Goal: Information Seeking & Learning: Check status

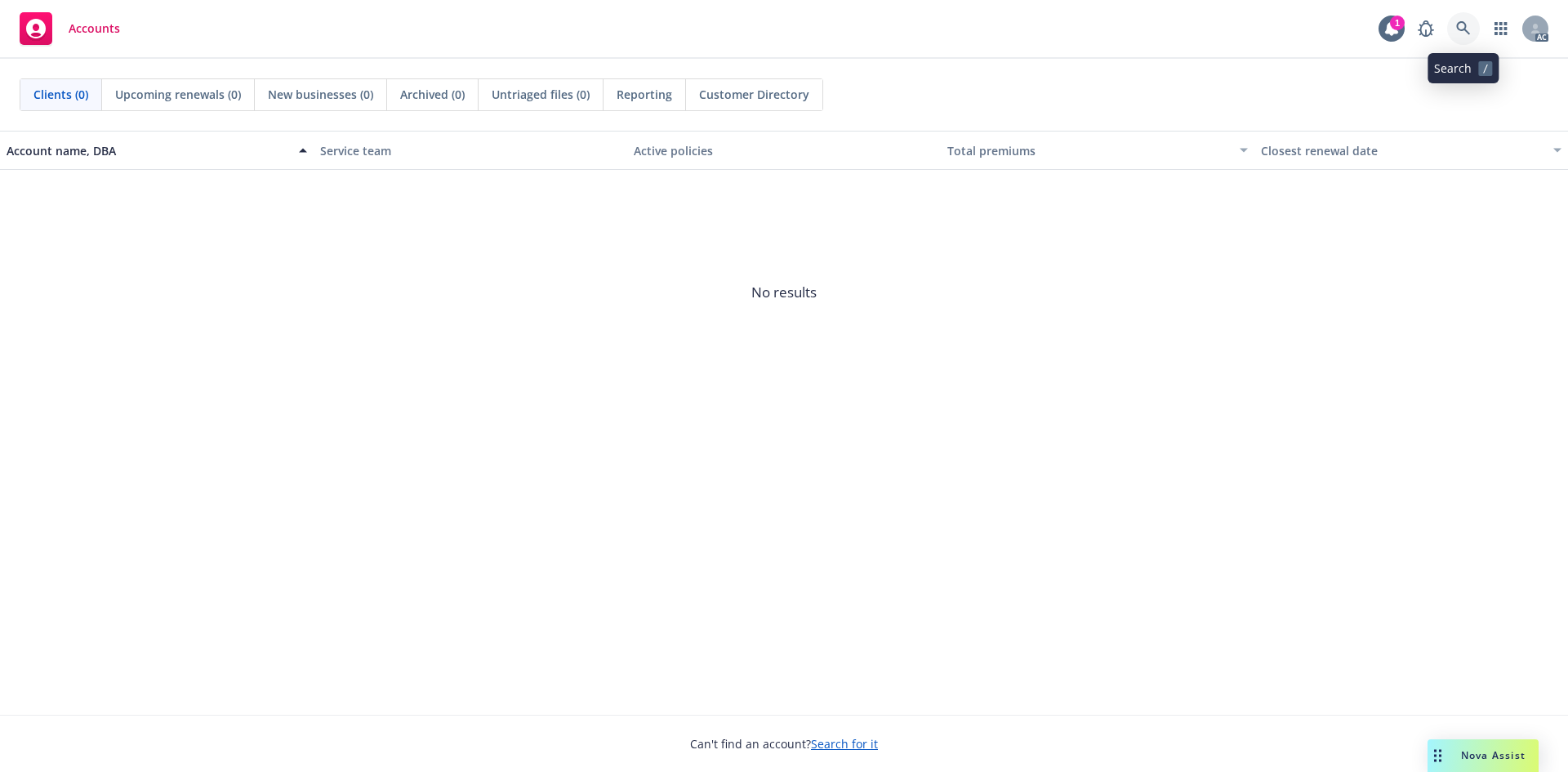
click at [1460, 29] on icon at bounding box center [1463, 28] width 15 height 15
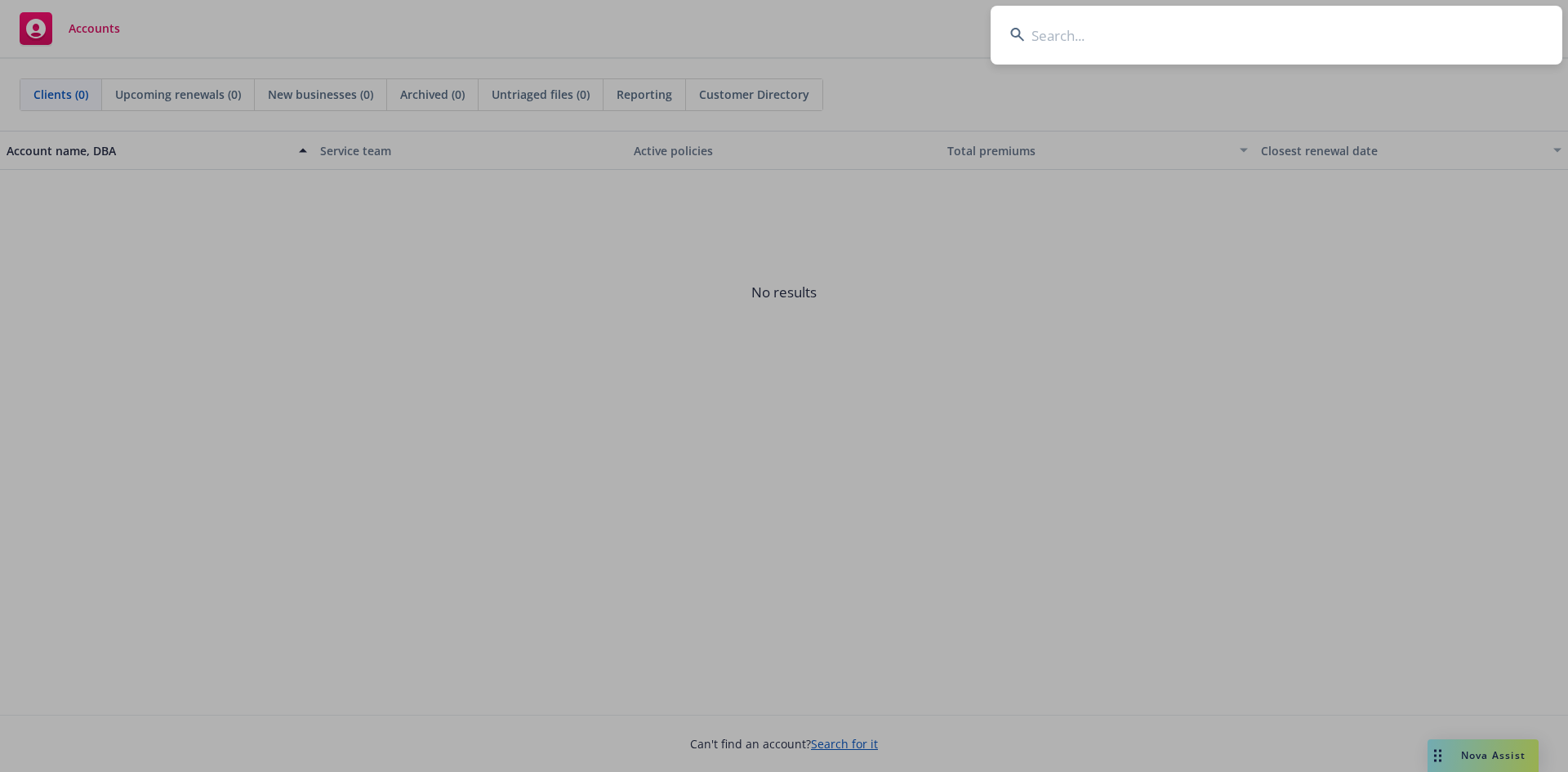
drag, startPoint x: 1118, startPoint y: 41, endPoint x: 1083, endPoint y: 10, distance: 46.8
click at [1101, 25] on input at bounding box center [1276, 36] width 572 height 59
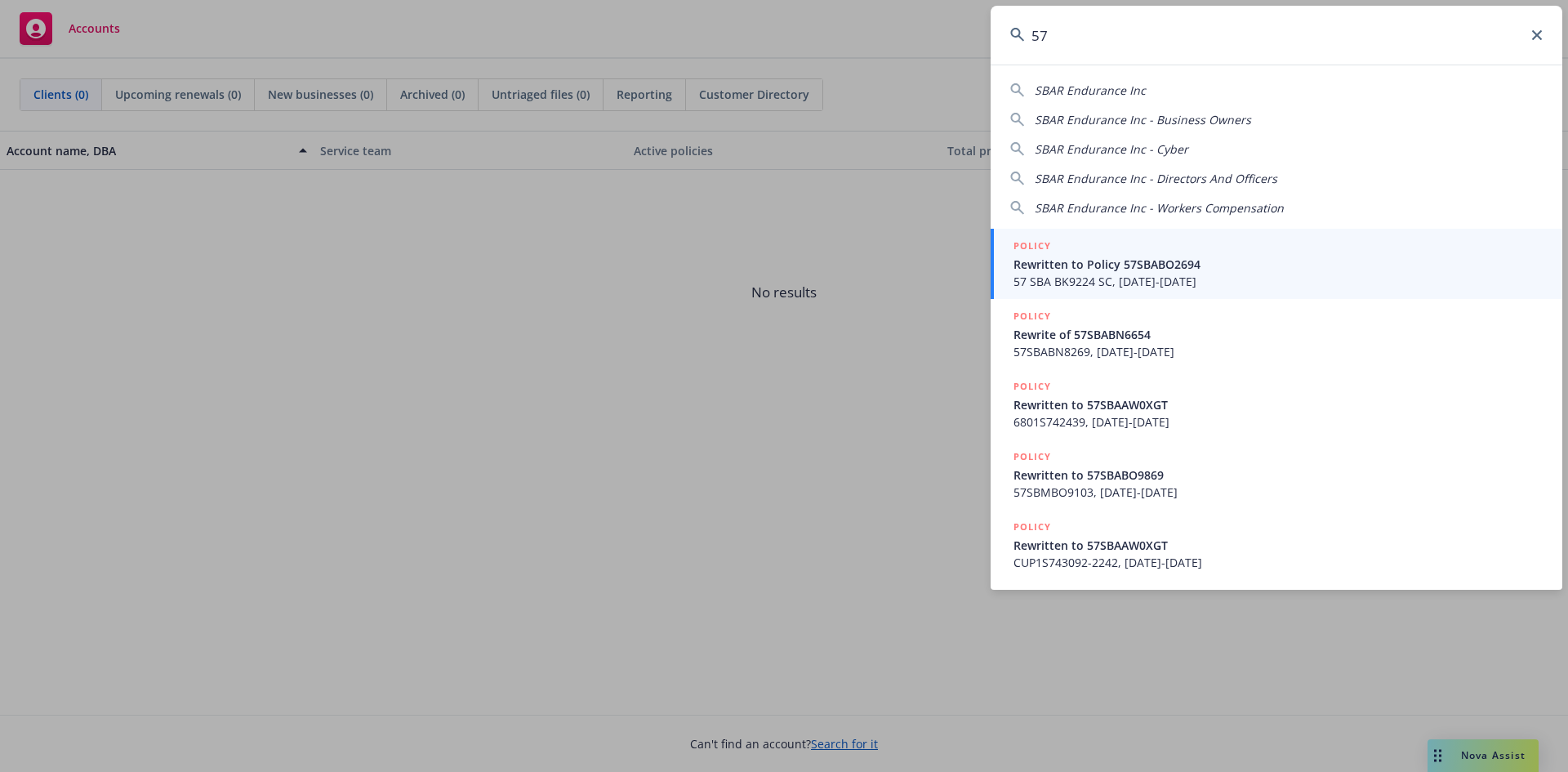
type input "5"
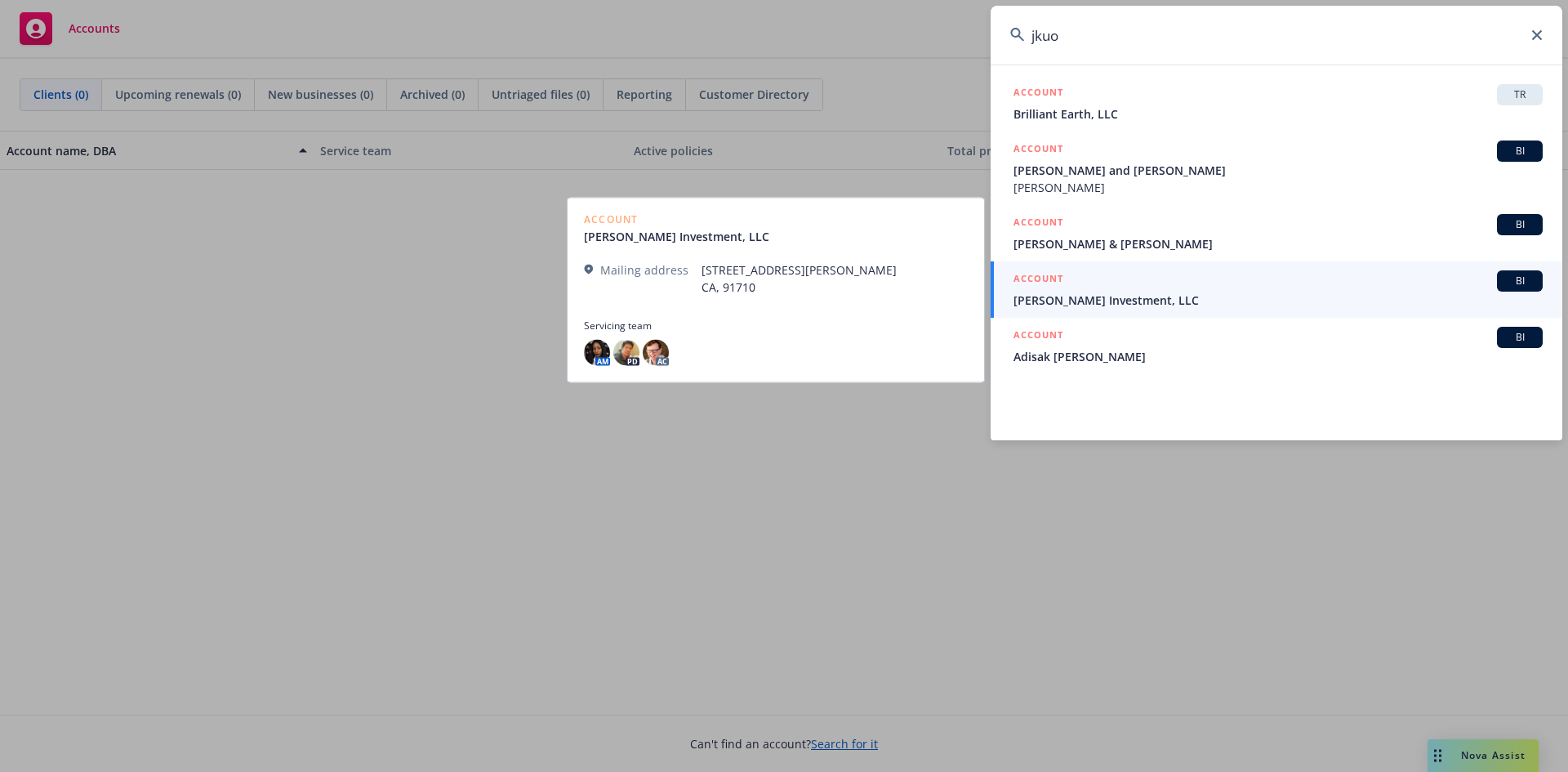
type input "jkuo"
click at [1050, 305] on span "J. Kuo's Investment, LLC" at bounding box center [1277, 300] width 529 height 17
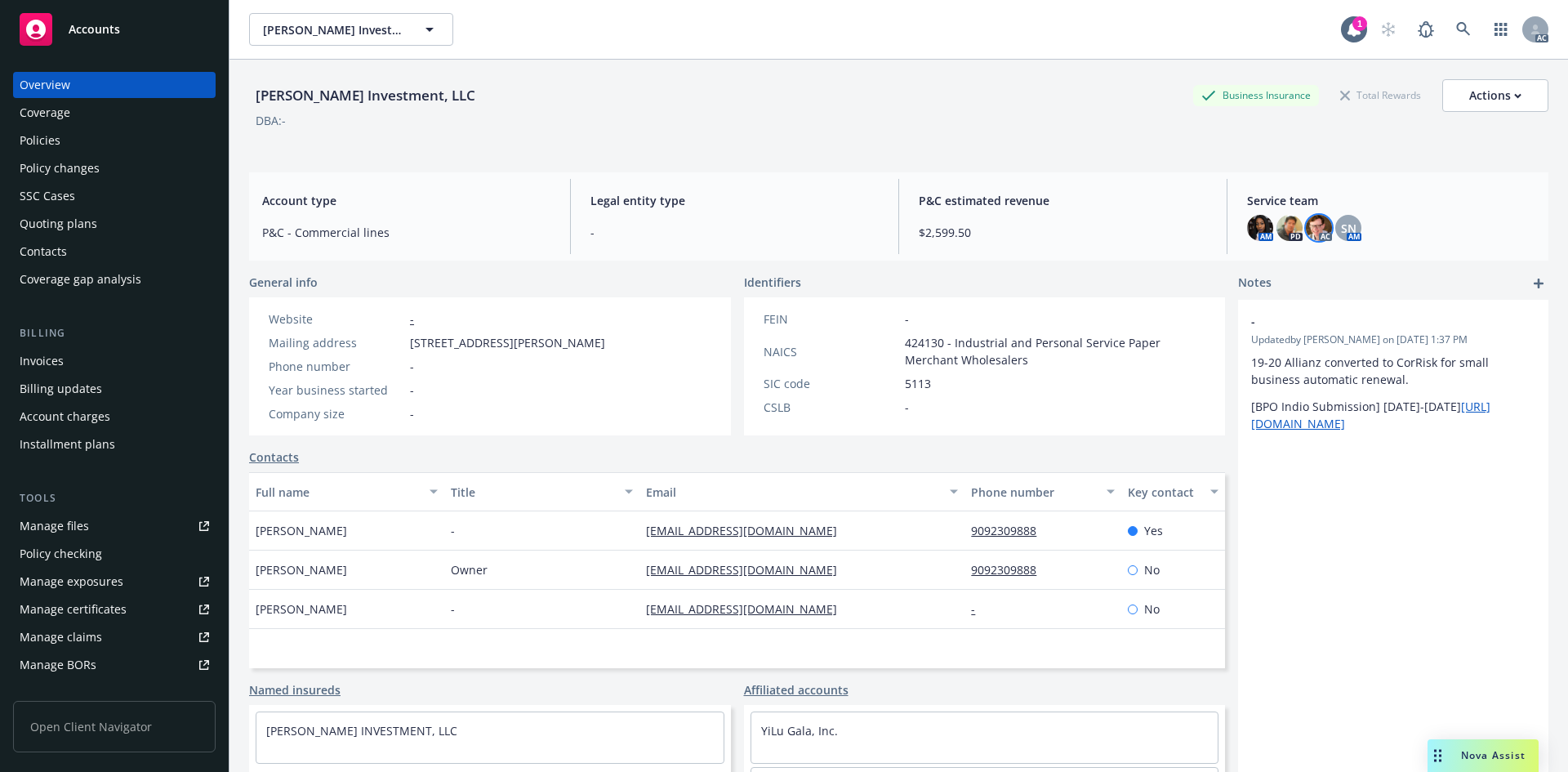
click at [1314, 230] on img at bounding box center [1319, 228] width 26 height 26
click at [1021, 95] on div "J. Kuo's Investment, LLC Business Insurance Total Rewards Actions" at bounding box center [898, 95] width 1299 height 33
drag, startPoint x: 792, startPoint y: 37, endPoint x: 783, endPoint y: 36, distance: 9.1
click at [789, 36] on div "J. Kuo's Investment, LLC J. Kuo's Investment, LLC" at bounding box center [794, 29] width 1092 height 33
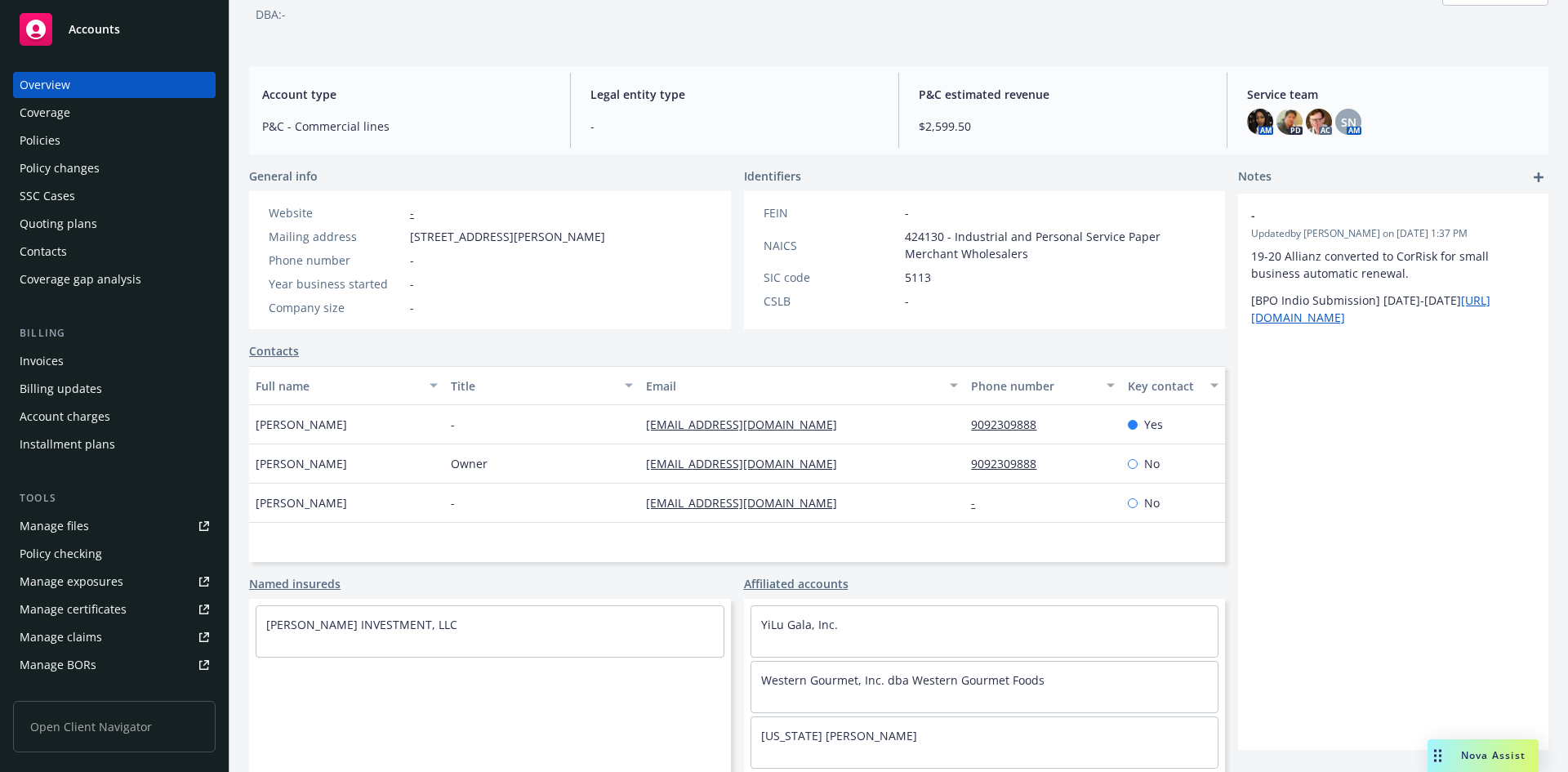
scroll to position [59, 0]
click at [1454, 552] on div "- Updated by Ganesh Vegi on 08/14/2024, 1:37 PM 19-20 Allianz converted to CorR…" at bounding box center [1393, 471] width 310 height 556
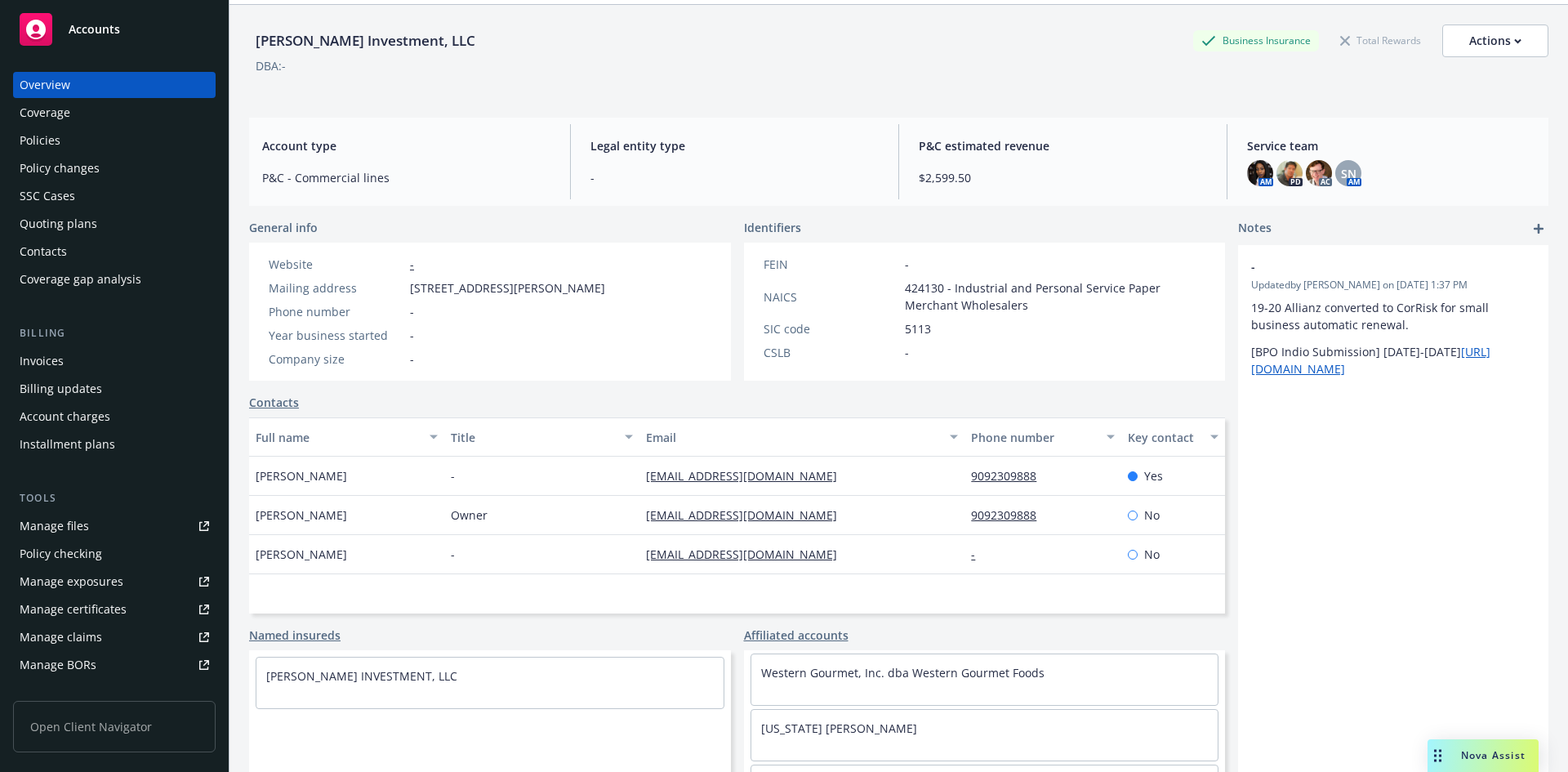
scroll to position [0, 0]
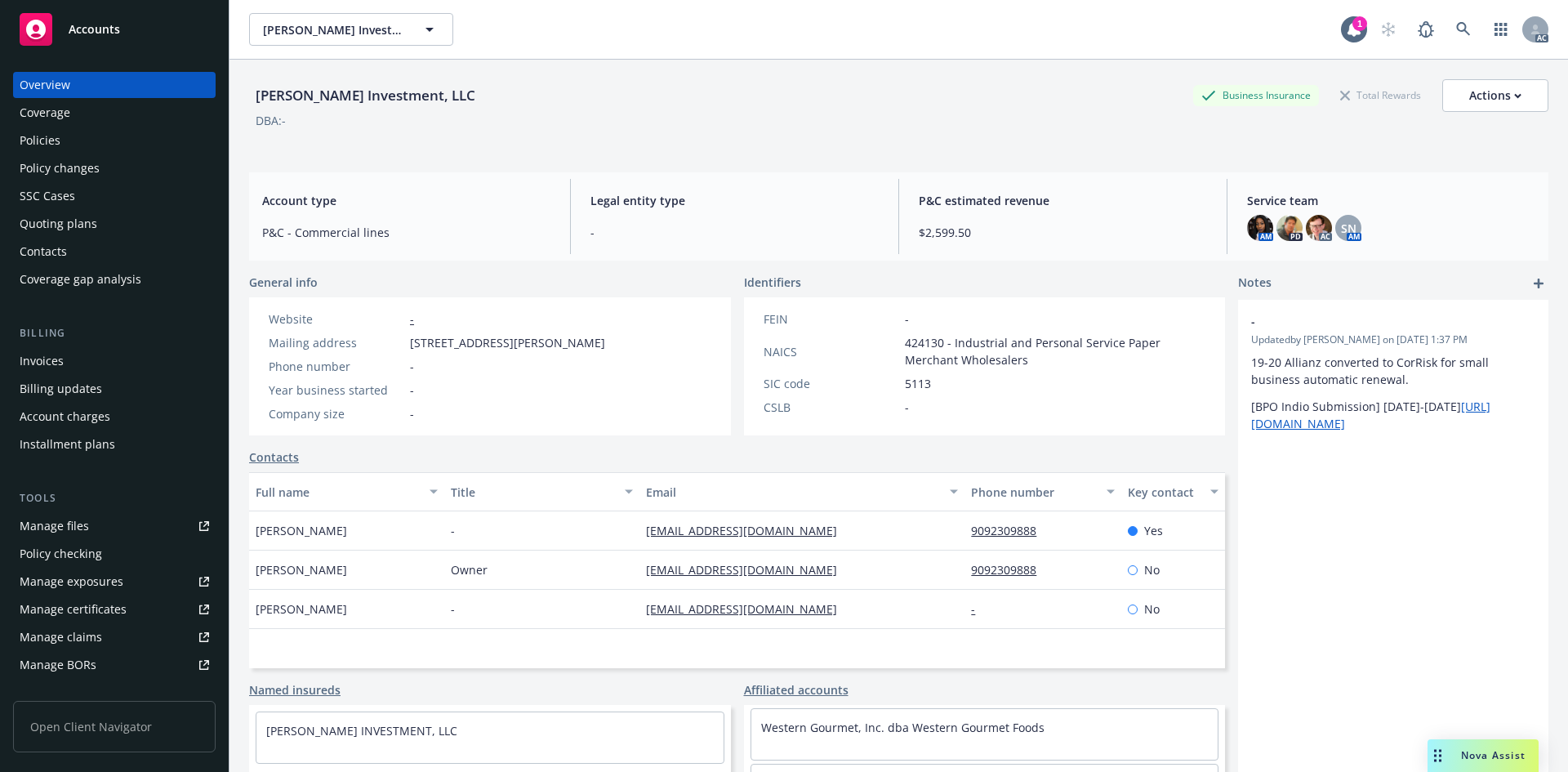
click at [606, 92] on div "J. Kuo's Investment, LLC Business Insurance Total Rewards Actions" at bounding box center [898, 95] width 1299 height 33
click at [1456, 25] on icon at bounding box center [1463, 29] width 15 height 15
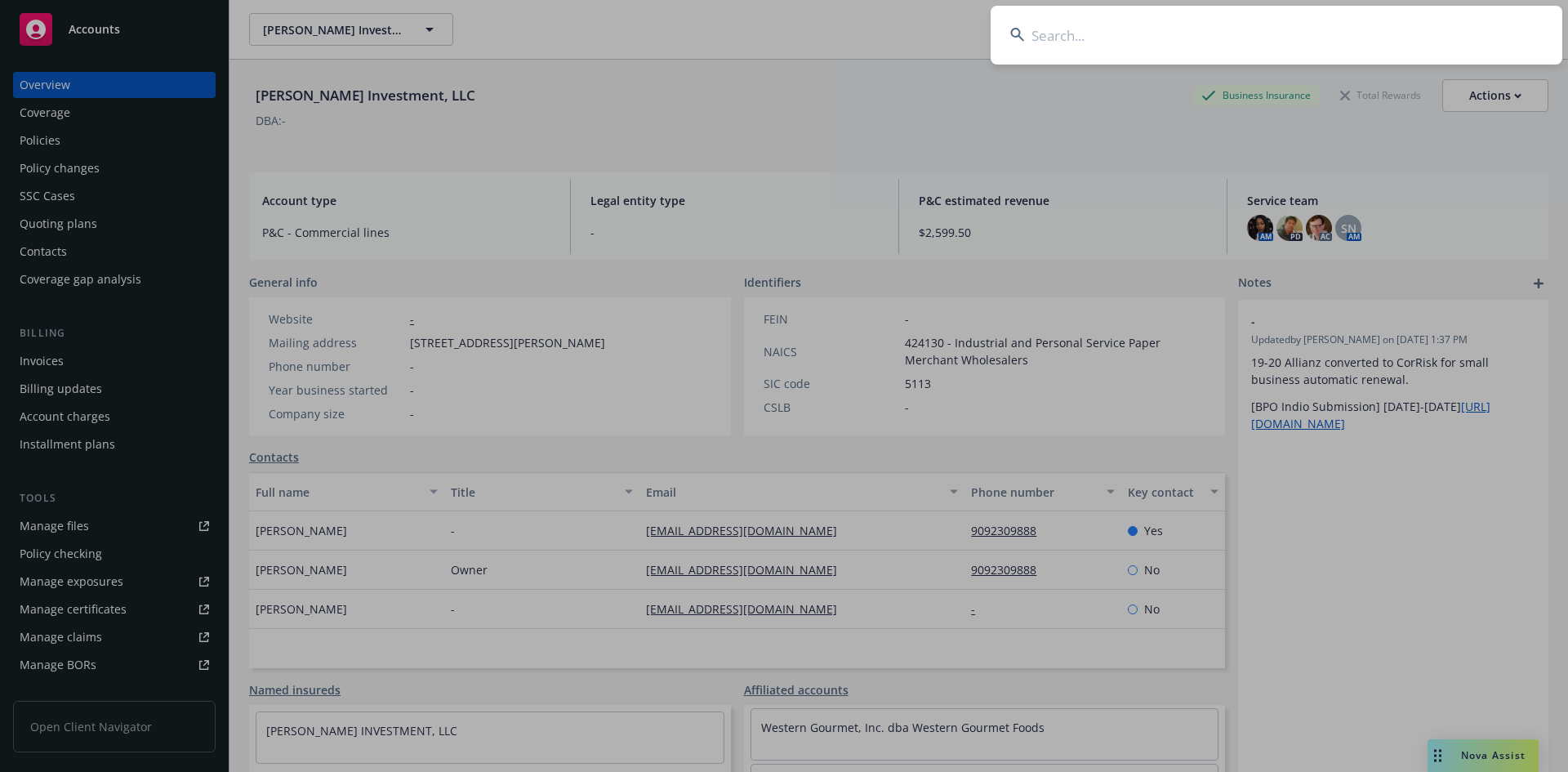
drag, startPoint x: 892, startPoint y: 121, endPoint x: 872, endPoint y: 101, distance: 28.3
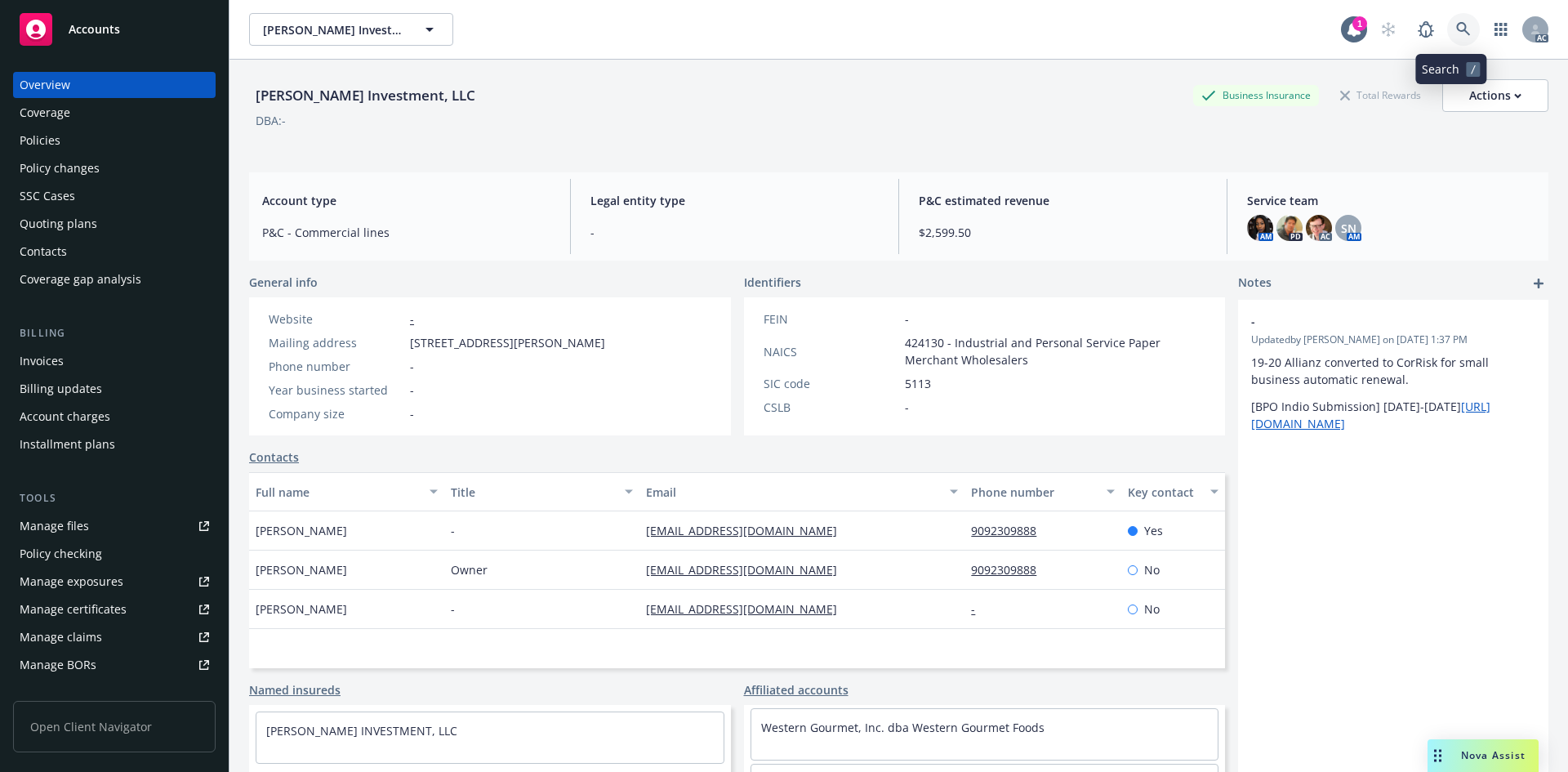
click at [1456, 25] on icon at bounding box center [1463, 29] width 14 height 14
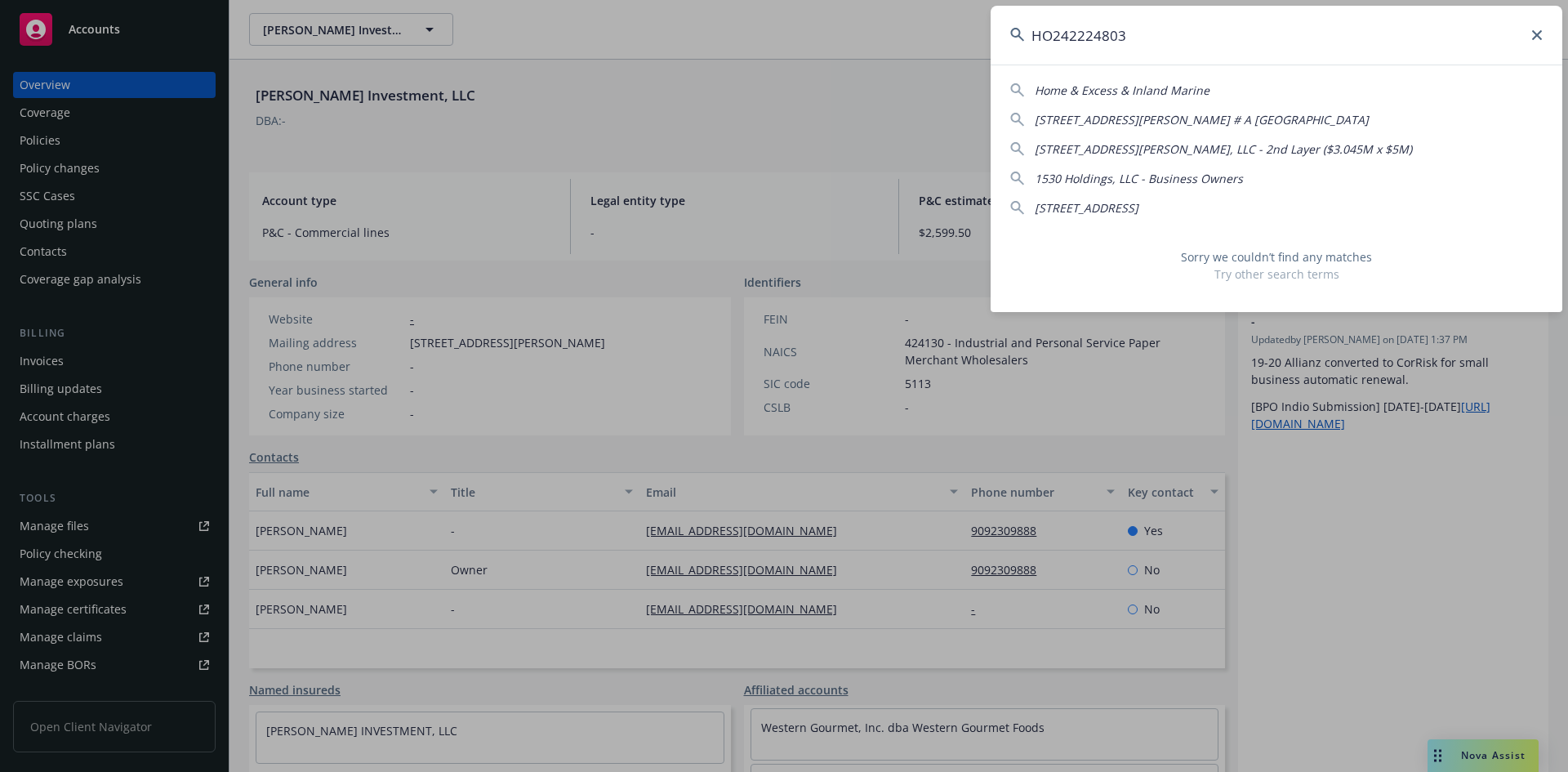
drag, startPoint x: 1051, startPoint y: 34, endPoint x: 885, endPoint y: 49, distance: 166.7
click at [947, 43] on div "HO242224803 Home & Excess & Inland Marine 1 Hoffman Ave. # A San Francisco, CA …" at bounding box center [784, 386] width 1568 height 772
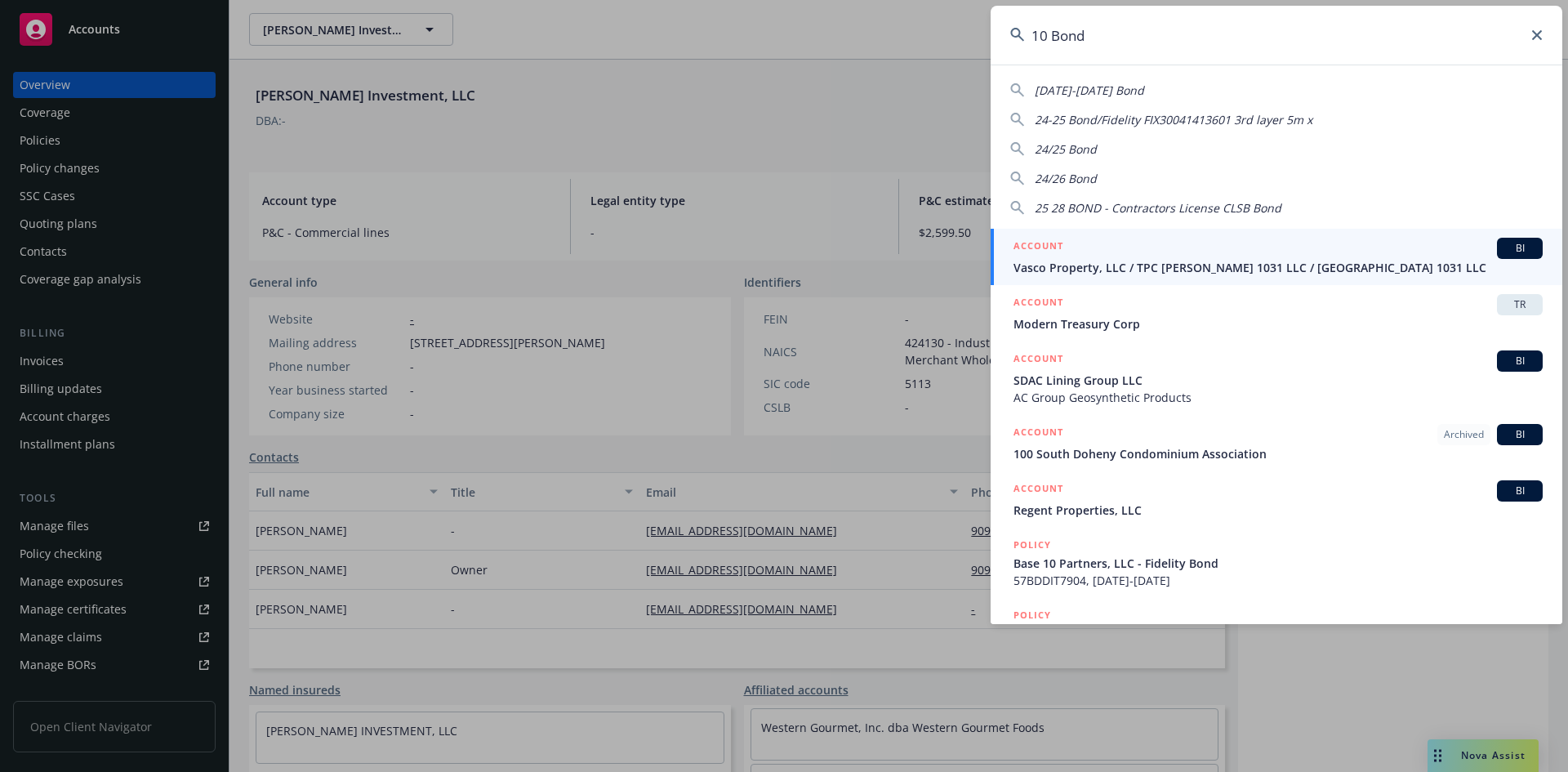
type input "10 Bond"
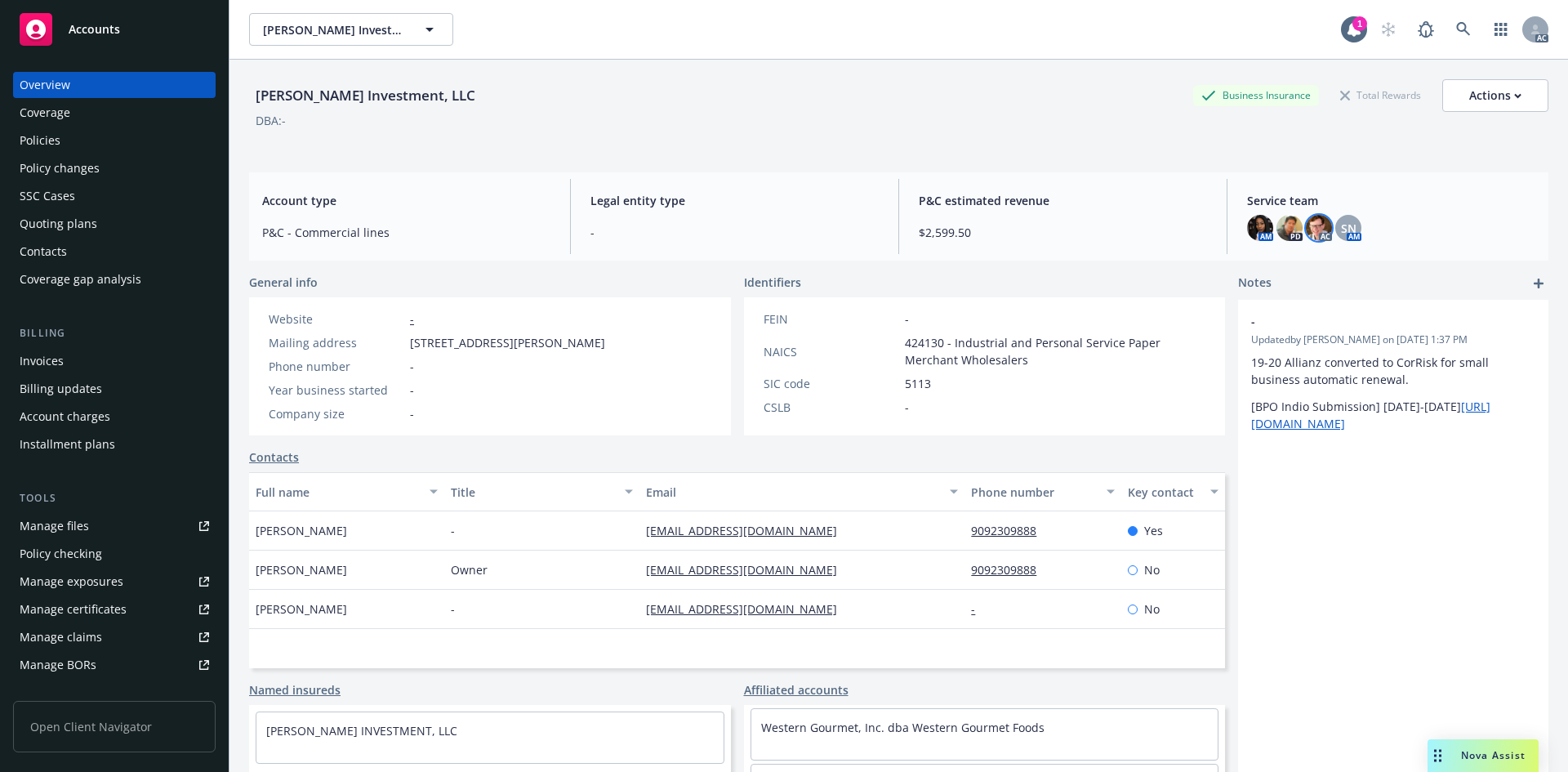
click at [1308, 226] on img at bounding box center [1319, 228] width 26 height 26
drag, startPoint x: 1081, startPoint y: 199, endPoint x: 1016, endPoint y: 182, distance: 67.2
click at [1081, 199] on span "P&C estimated revenue" at bounding box center [1062, 200] width 288 height 17
click at [724, 124] on div "DBA: -" at bounding box center [898, 121] width 1299 height 17
click at [716, 83] on div "J. Kuo's Investment, LLC Business Insurance Total Rewards Actions" at bounding box center [898, 95] width 1299 height 33
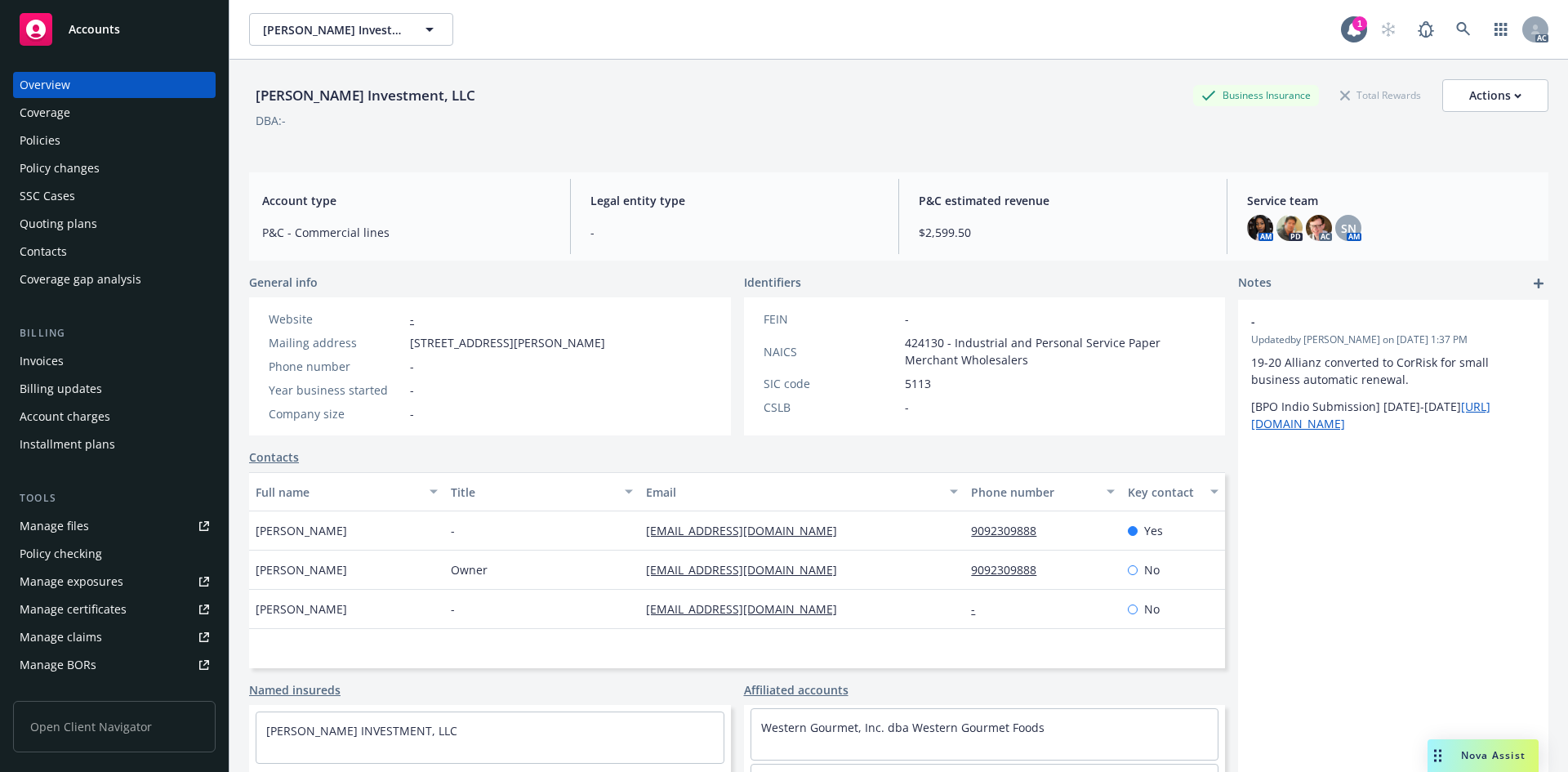
click at [604, 65] on div "J. Kuo's Investment, LLC Business Insurance Total Rewards Actions DBA: -" at bounding box center [898, 109] width 1299 height 100
click at [911, 82] on div "J. Kuo's Investment, LLC Business Insurance Total Rewards Actions" at bounding box center [898, 95] width 1299 height 33
click at [581, 278] on div "General info" at bounding box center [490, 282] width 482 height 17
drag, startPoint x: 610, startPoint y: 86, endPoint x: 650, endPoint y: 66, distance: 44.7
click at [615, 86] on div "J. Kuo's Investment, LLC Business Insurance Total Rewards Actions" at bounding box center [898, 95] width 1299 height 33
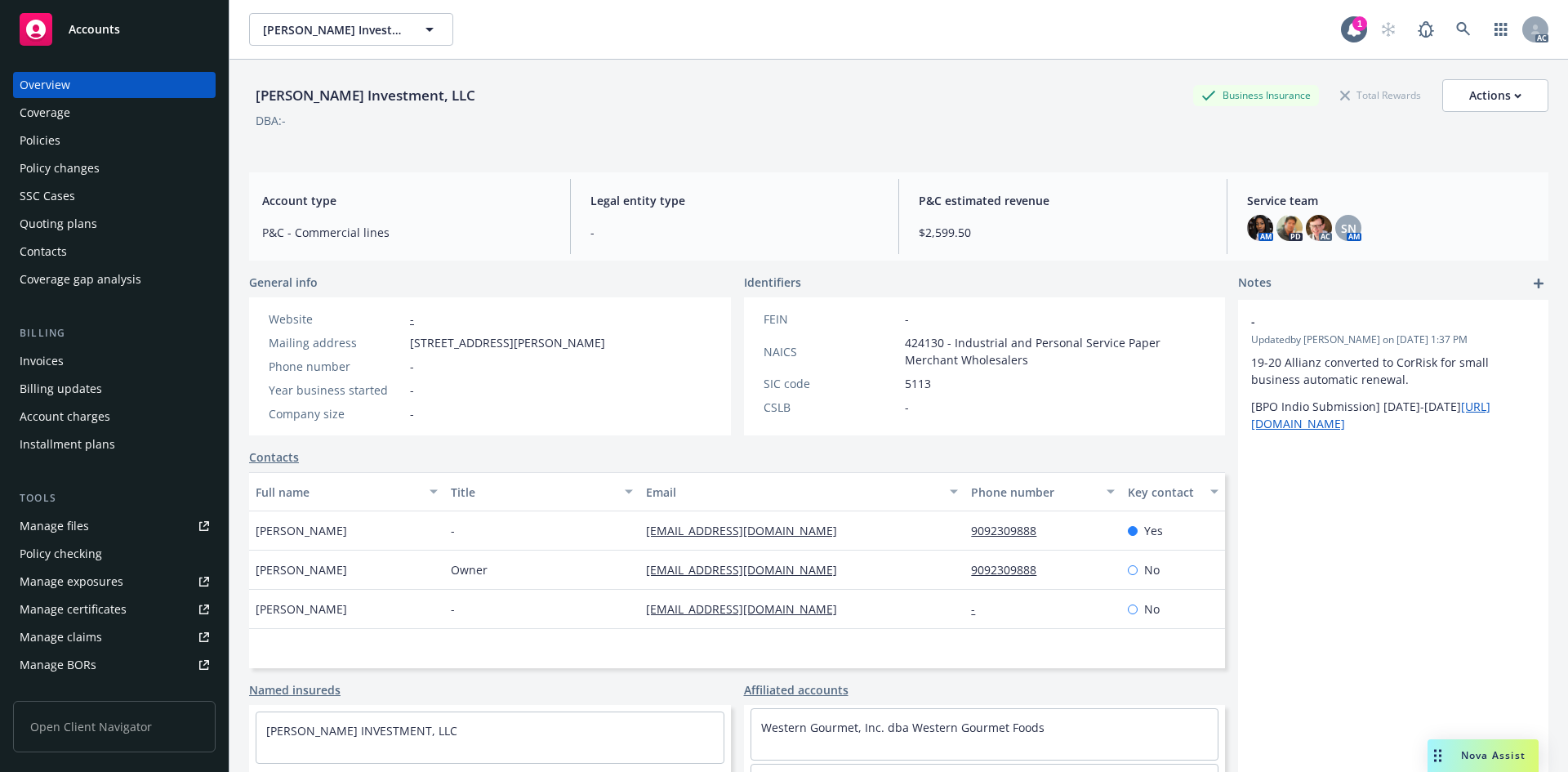
drag, startPoint x: 722, startPoint y: 60, endPoint x: 666, endPoint y: 317, distance: 263.0
click at [722, 60] on div "J. Kuo's Investment, LLC Business Insurance Total Rewards Actions DBA: -" at bounding box center [898, 109] width 1299 height 100
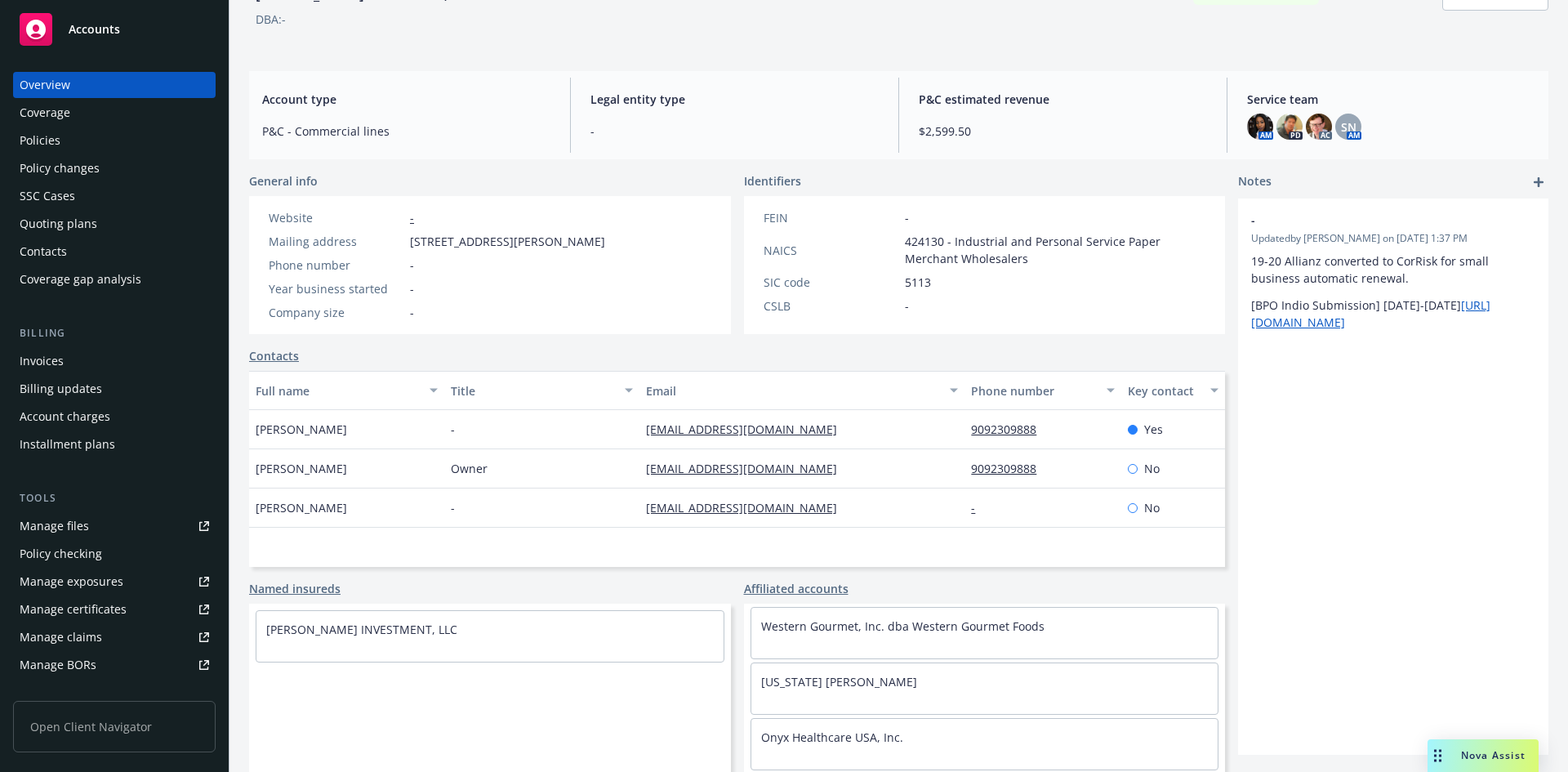
scroll to position [106, 0]
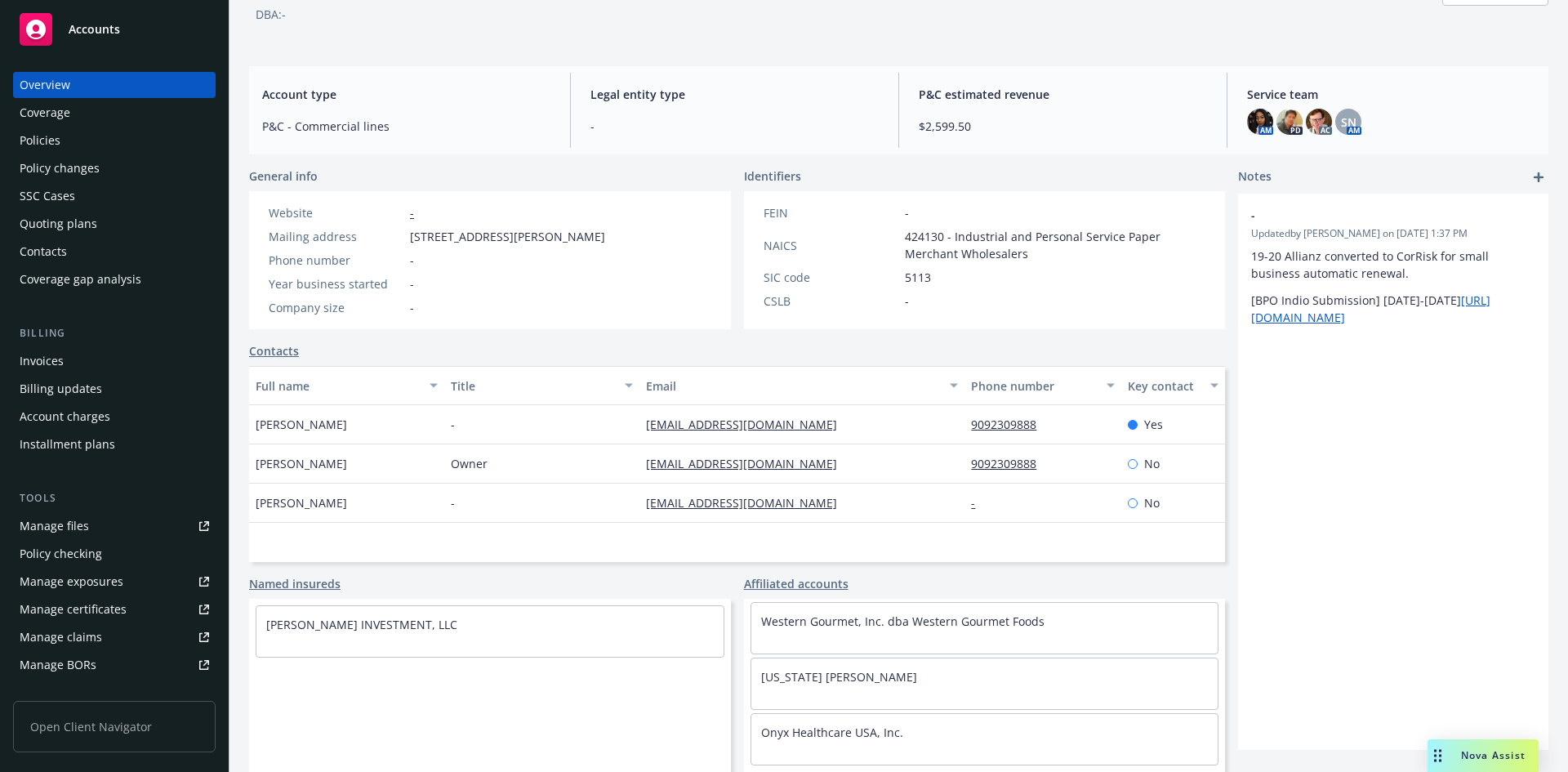
click at [1286, 559] on div "- Updated by Ganesh Vegi on 08/14/2024, 1:37 PM 19-20 Allianz converted to CorR…" at bounding box center [1393, 471] width 310 height 556
click at [388, 58] on div "J. Kuo's Investment, LLC Business Insurance Total Rewards Actions DBA: - Accoun…" at bounding box center [898, 329] width 1299 height 752
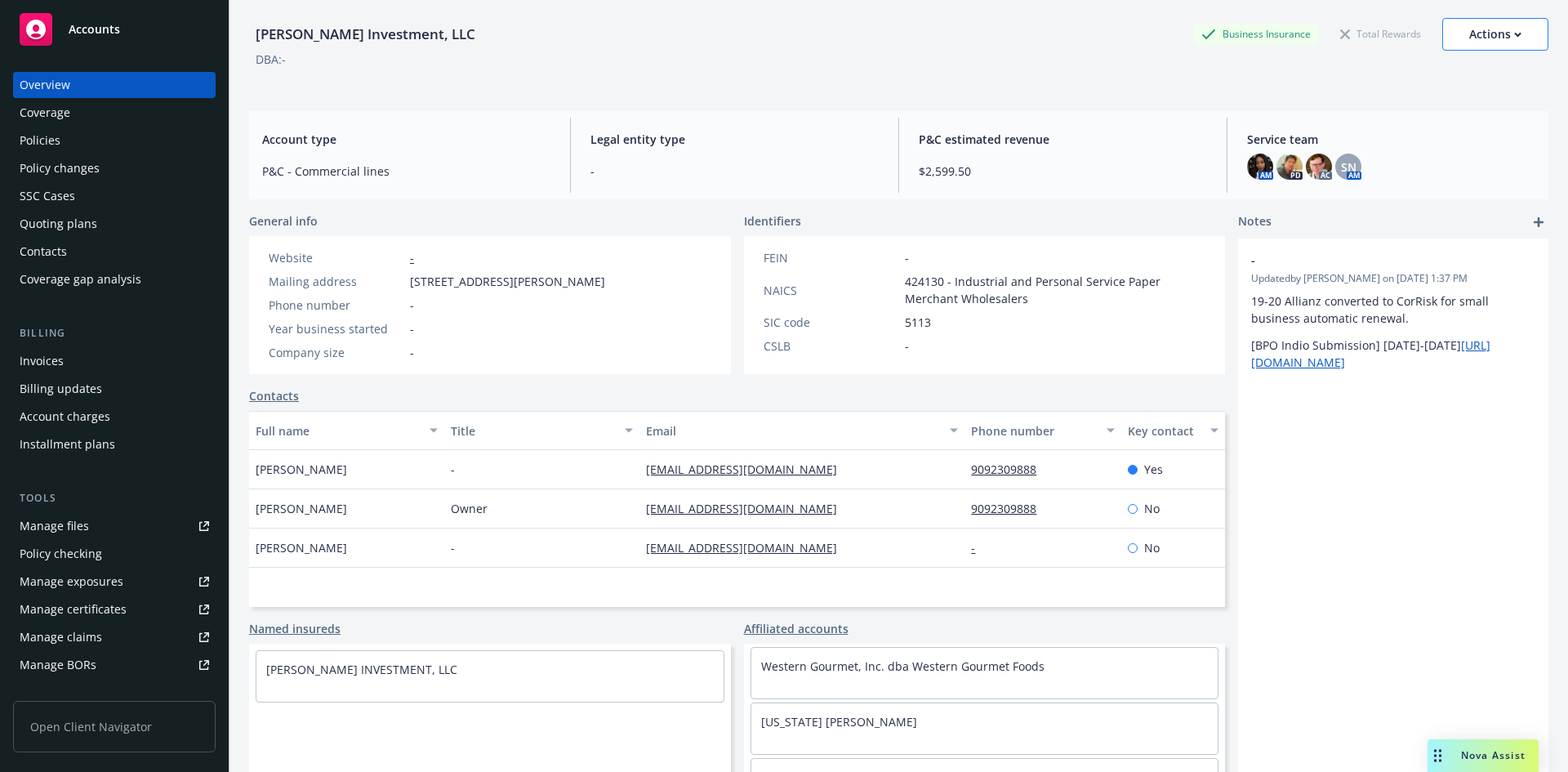
scroll to position [0, 0]
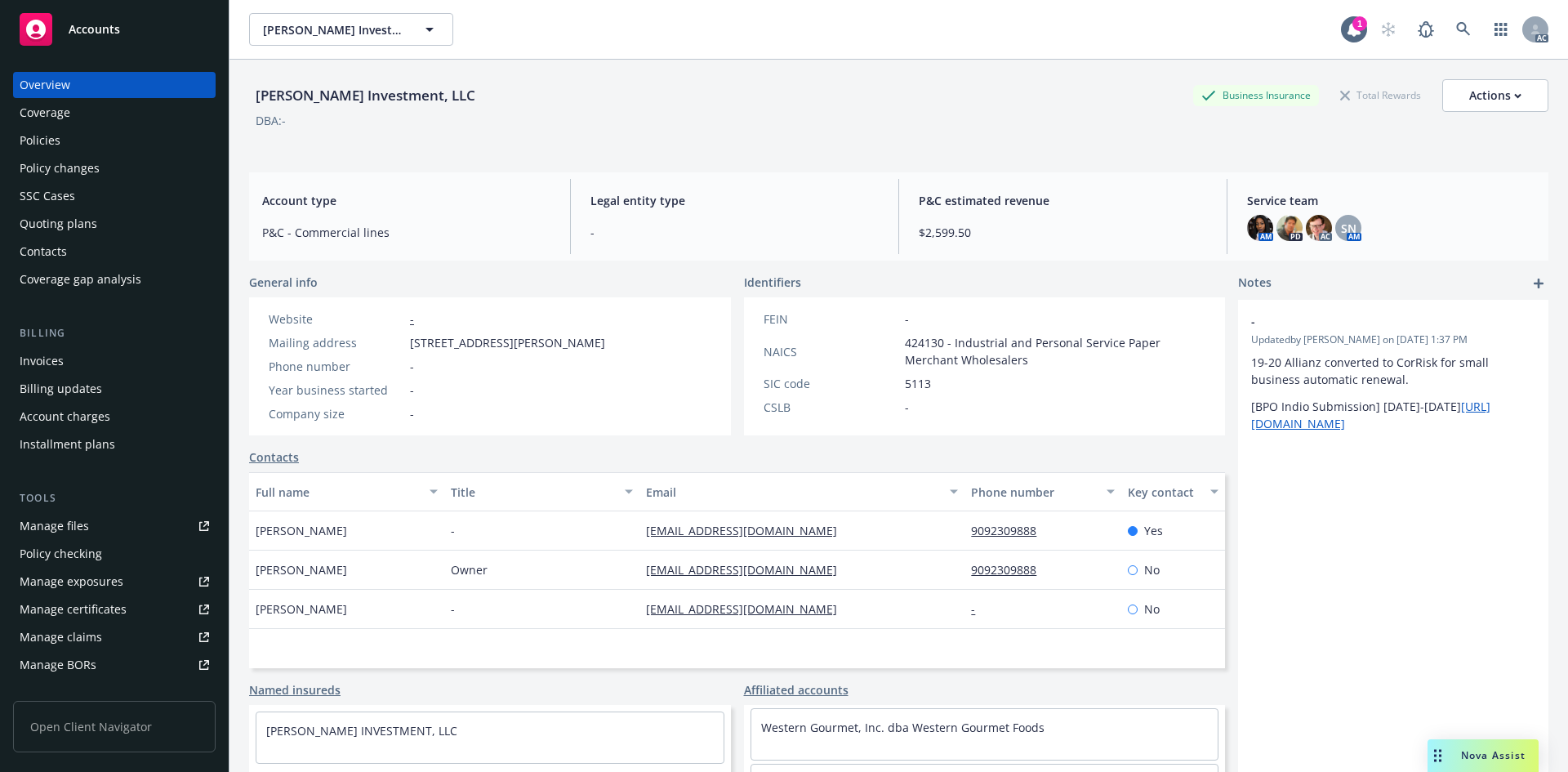
drag, startPoint x: 580, startPoint y: 62, endPoint x: 568, endPoint y: 66, distance: 12.6
click at [580, 62] on div "J. Kuo's Investment, LLC Business Insurance Total Rewards Actions DBA: -" at bounding box center [898, 109] width 1299 height 100
click at [1456, 31] on icon at bounding box center [1463, 29] width 15 height 15
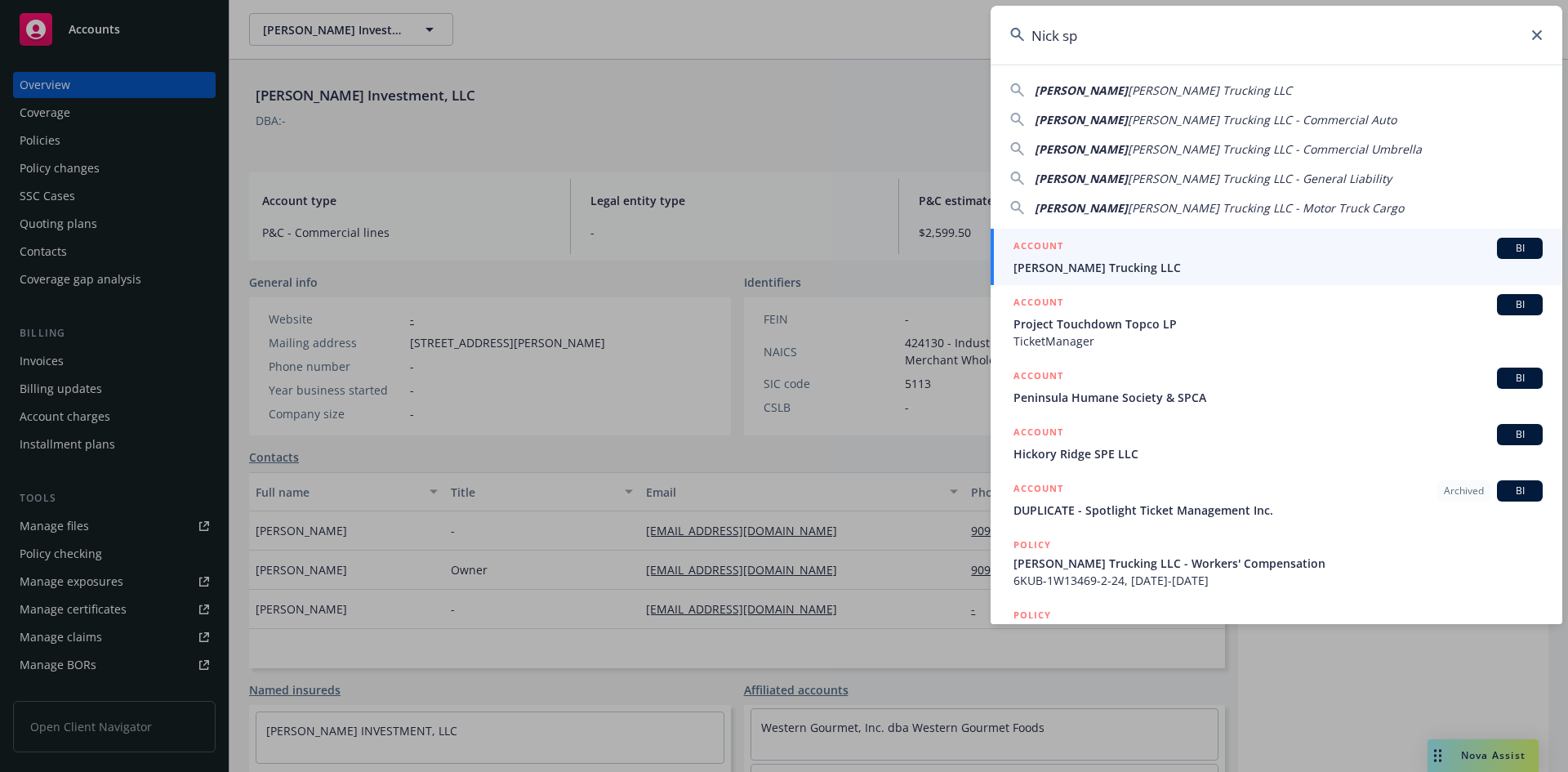
click at [1127, 93] on span "[PERSON_NAME] Trucking LLC" at bounding box center [1209, 90] width 164 height 16
type input "[PERSON_NAME] Trucking LLC"
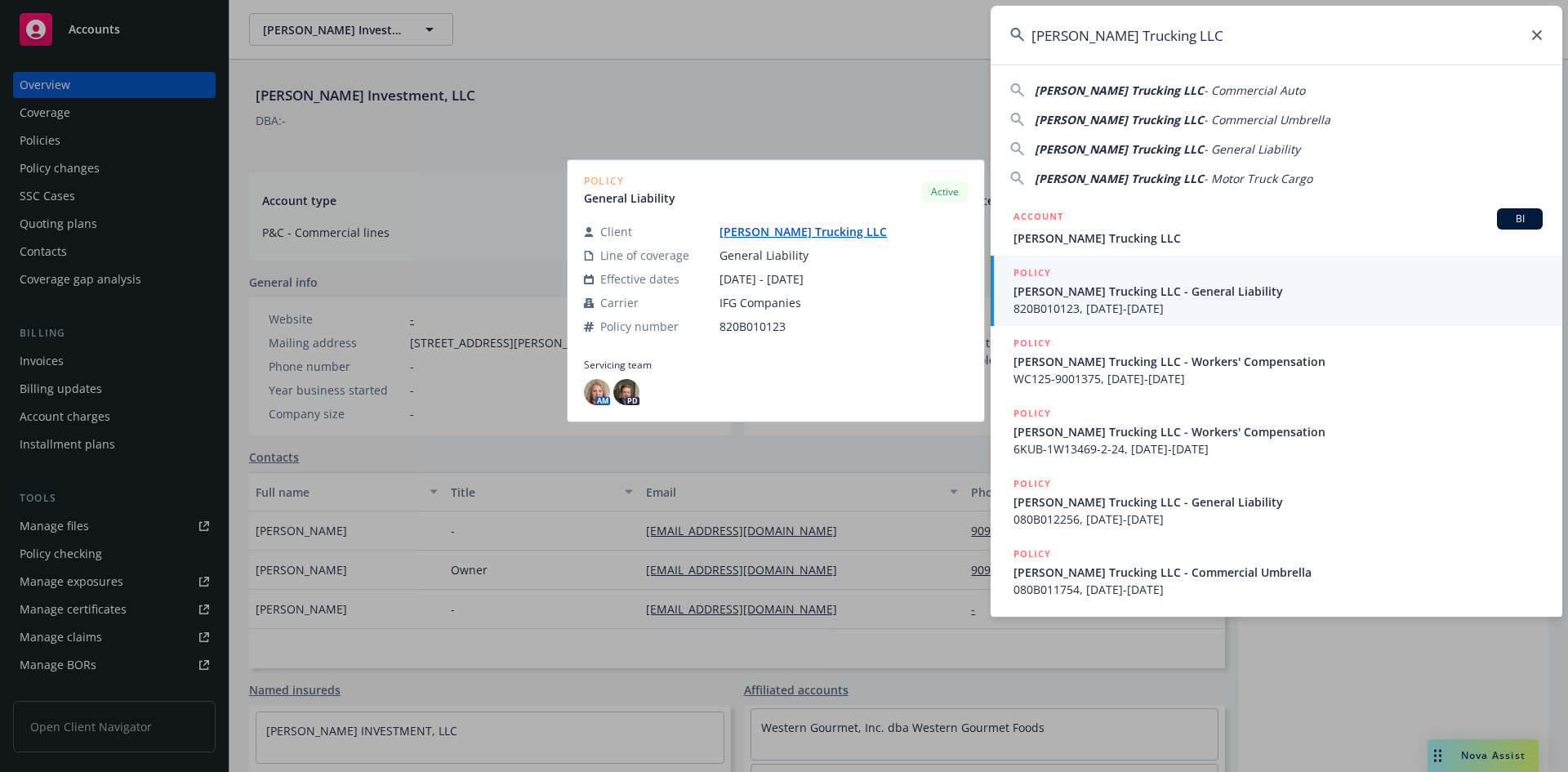
click at [1079, 300] on span "820B010123, [DATE]-[DATE]" at bounding box center [1277, 309] width 529 height 17
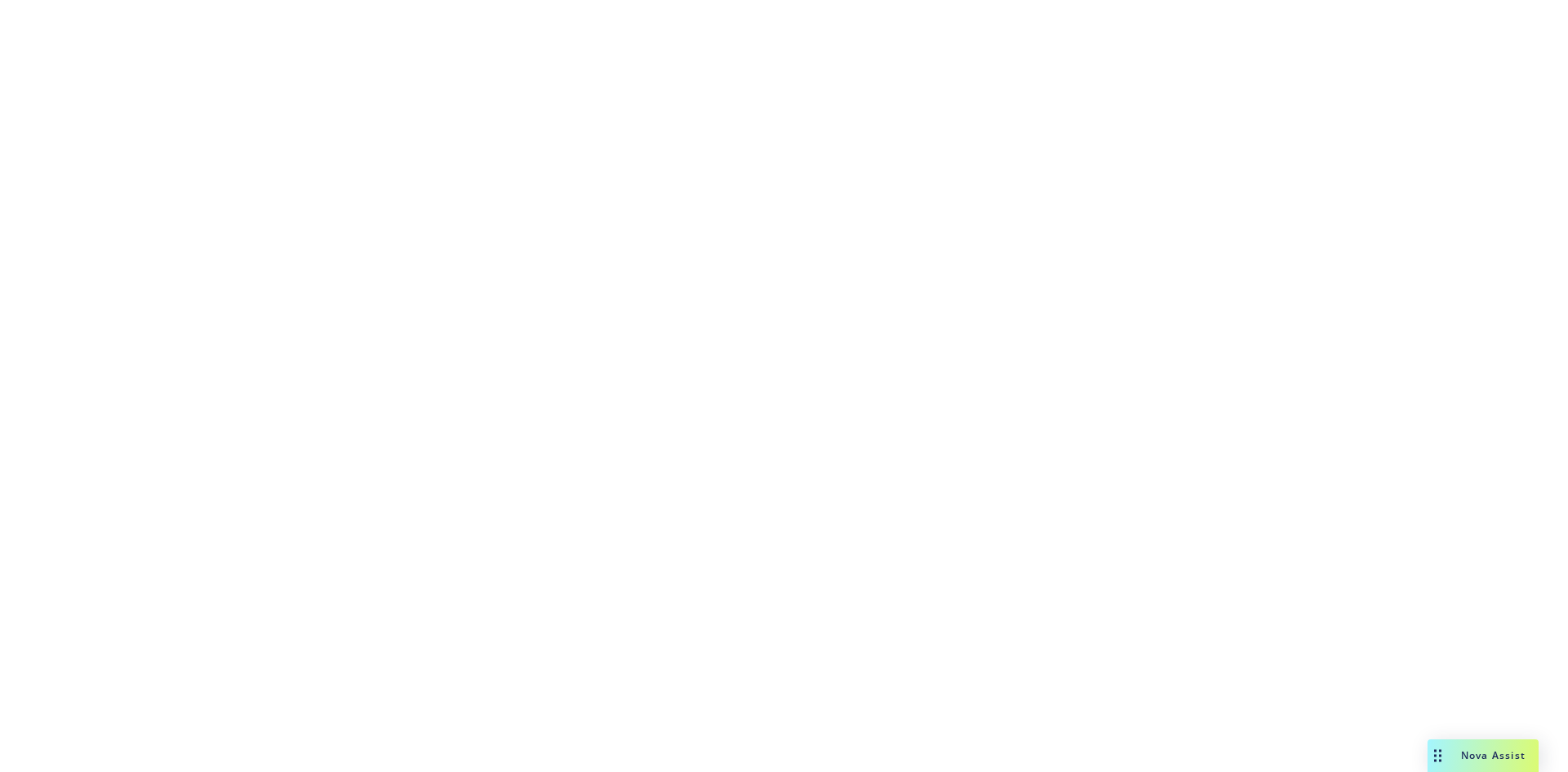
click at [1079, 300] on div at bounding box center [784, 386] width 1568 height 772
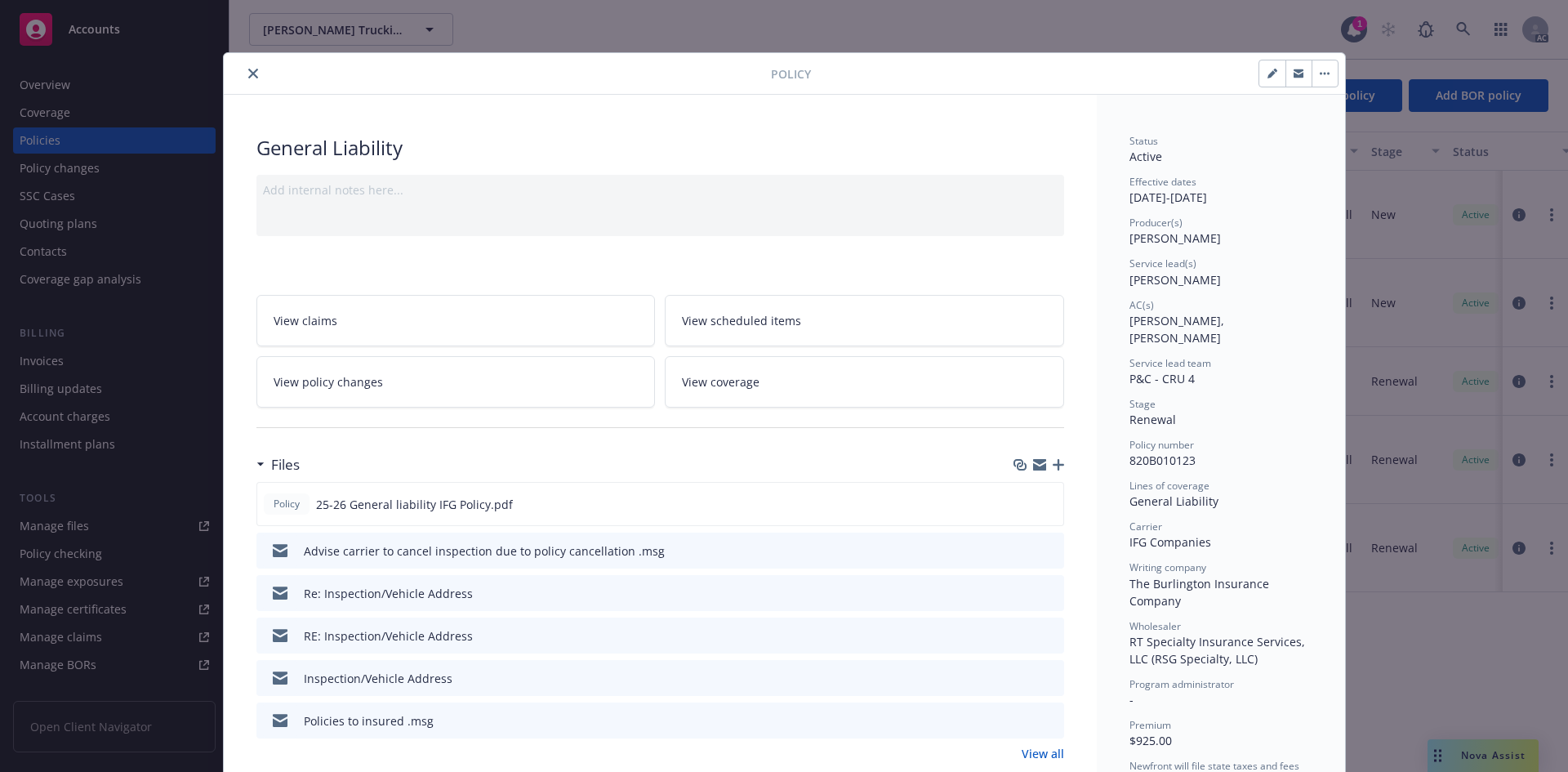
scroll to position [49, 0]
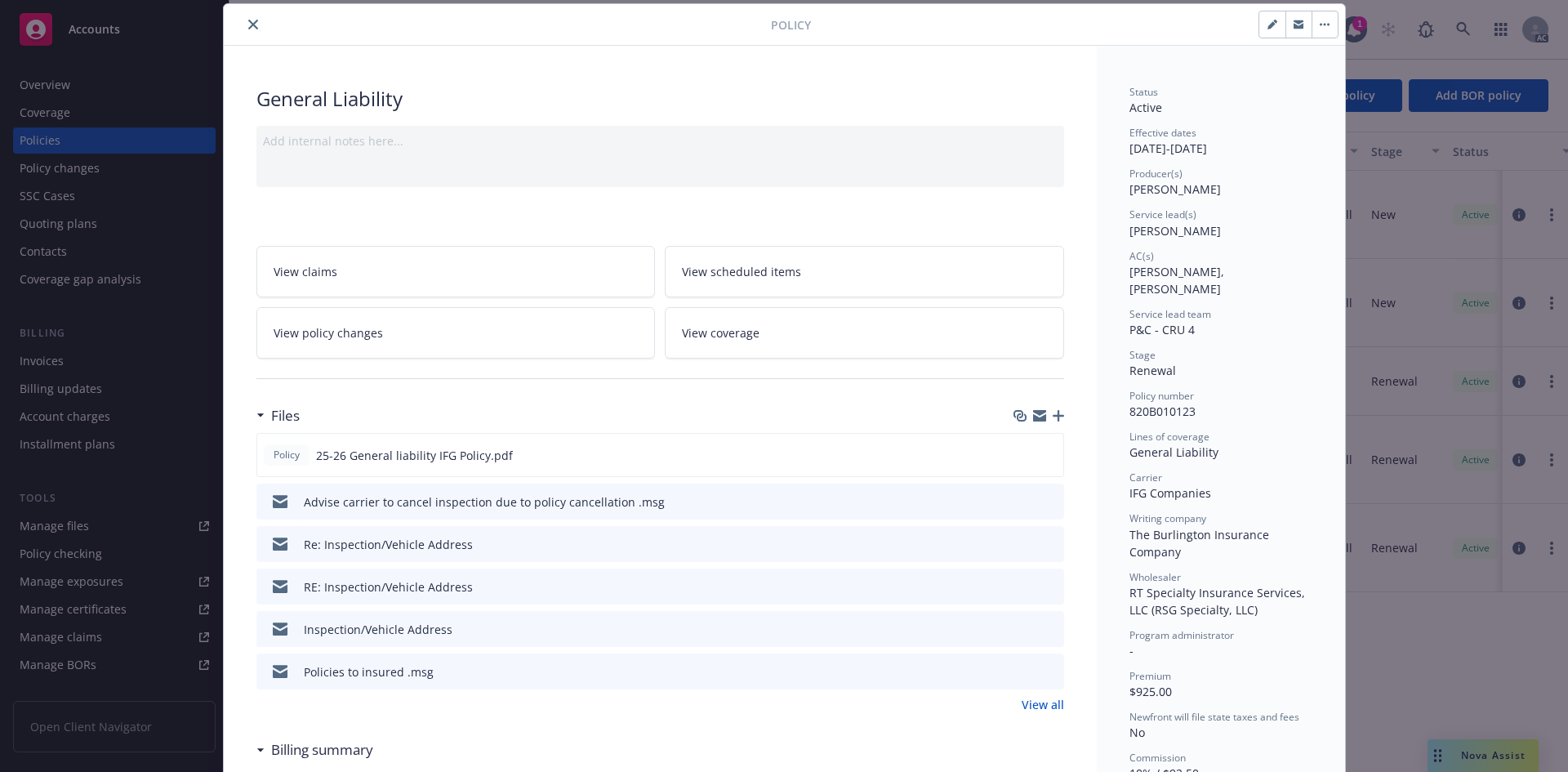
click at [1136, 16] on div at bounding box center [1075, 24] width 527 height 28
click at [568, 91] on div "General Liability" at bounding box center [660, 99] width 807 height 28
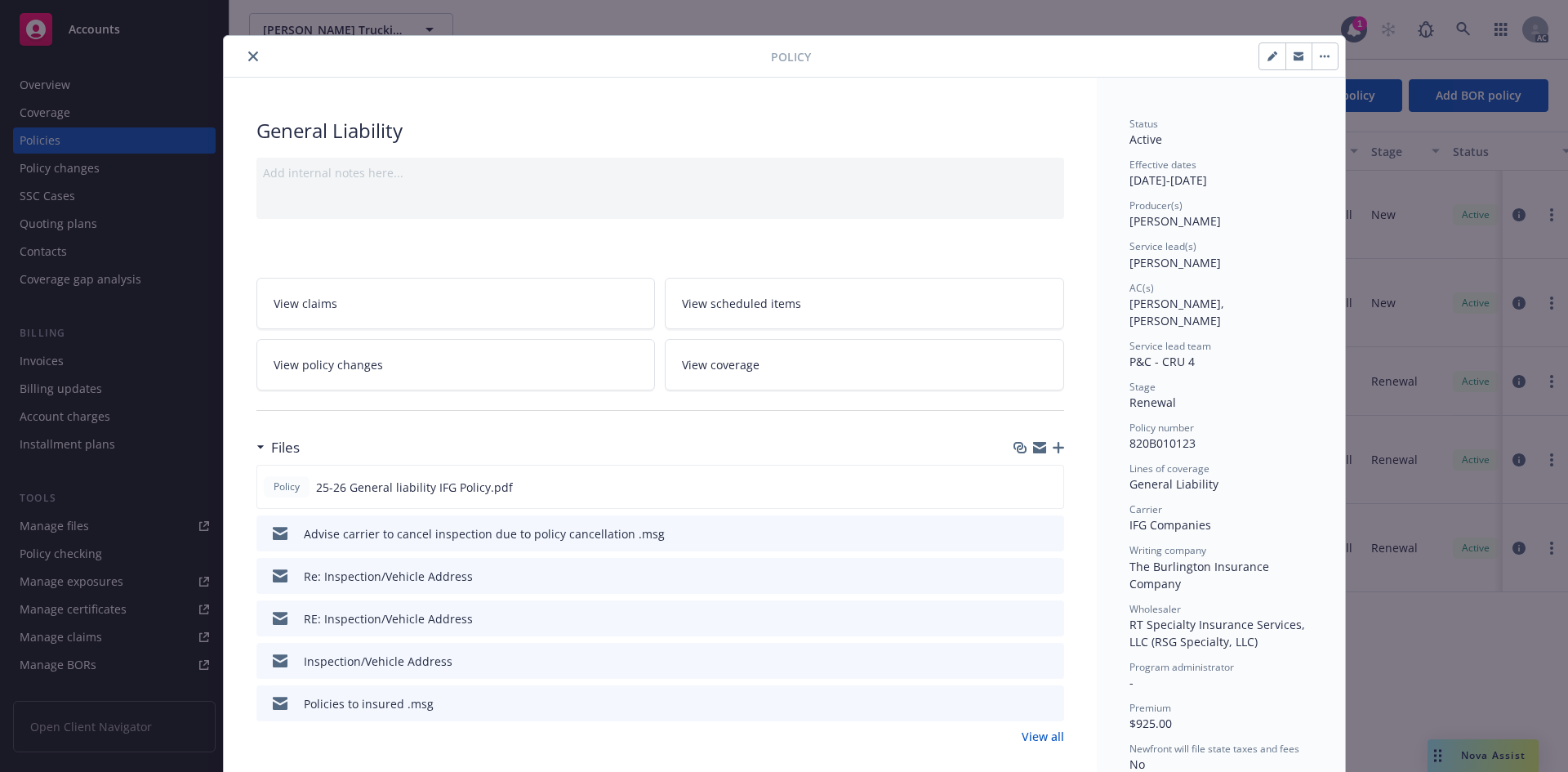
scroll to position [0, 0]
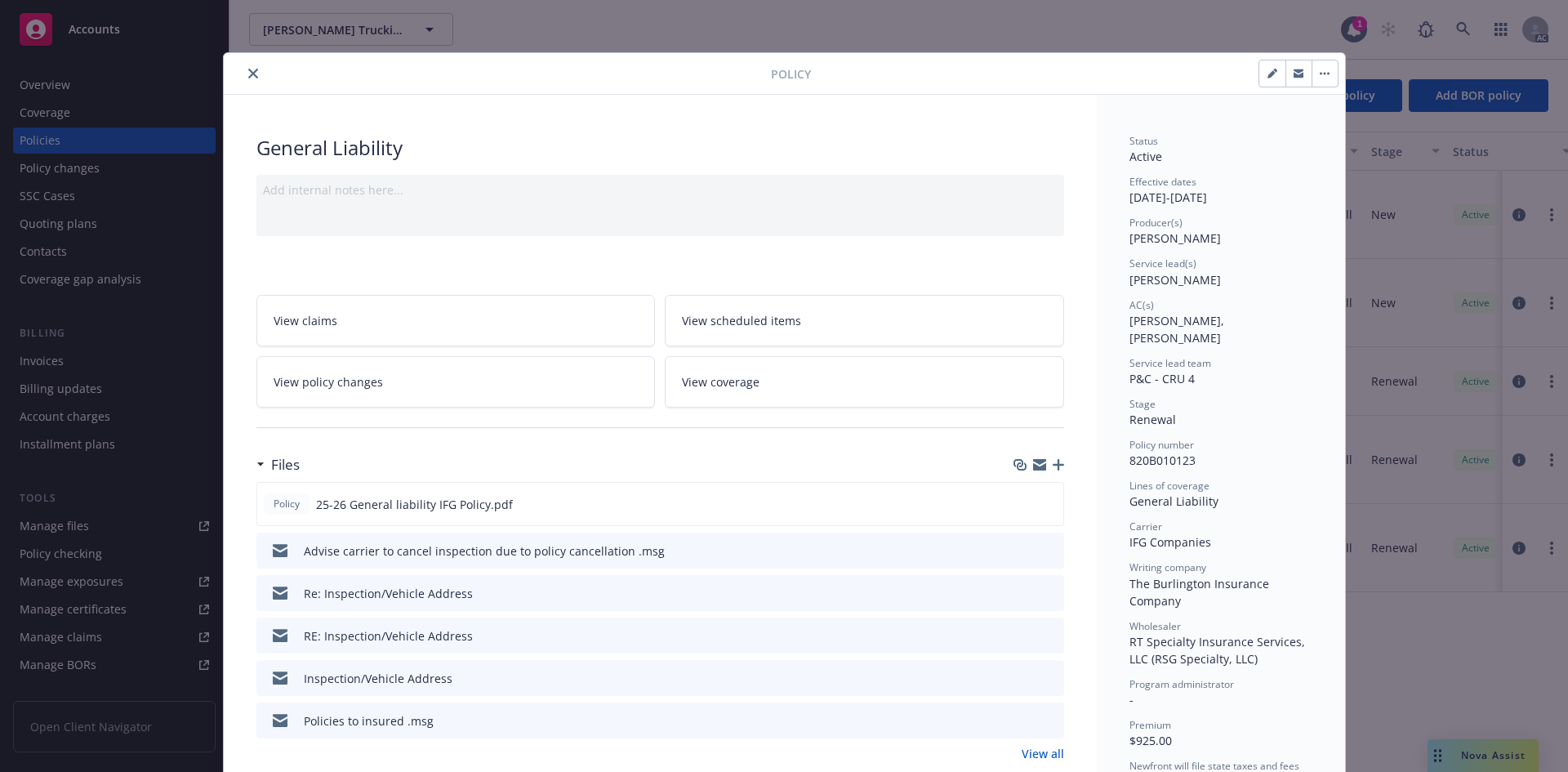
drag, startPoint x: 991, startPoint y: 21, endPoint x: 920, endPoint y: 23, distance: 71.0
click at [978, 22] on div "Policy General Liability Add internal notes here... View claims View scheduled …" at bounding box center [784, 386] width 1568 height 772
click at [1166, 49] on div "Policy General Liability Add internal notes here... View claims View scheduled …" at bounding box center [784, 386] width 1568 height 772
click at [1144, 237] on span "[PERSON_NAME]" at bounding box center [1174, 239] width 91 height 16
click at [1147, 278] on span "[PERSON_NAME]" at bounding box center [1174, 280] width 91 height 16
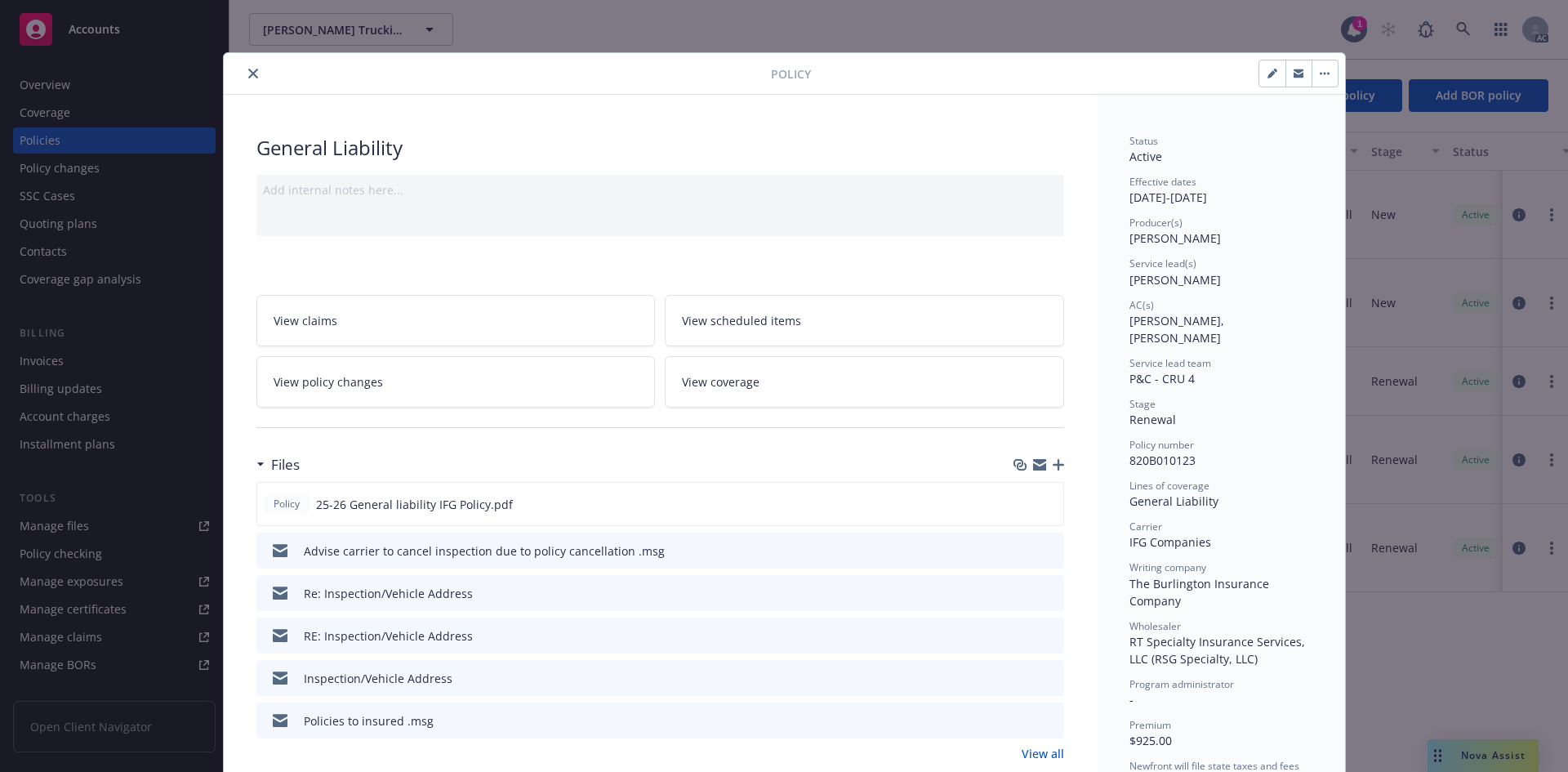
click at [1147, 231] on span "[PERSON_NAME]" at bounding box center [1174, 239] width 91 height 16
click at [1153, 277] on span "[PERSON_NAME]" at bounding box center [1174, 280] width 91 height 16
drag, startPoint x: 919, startPoint y: 133, endPoint x: 1053, endPoint y: 89, distance: 141.0
drag, startPoint x: 998, startPoint y: 19, endPoint x: 318, endPoint y: 19, distance: 680.0
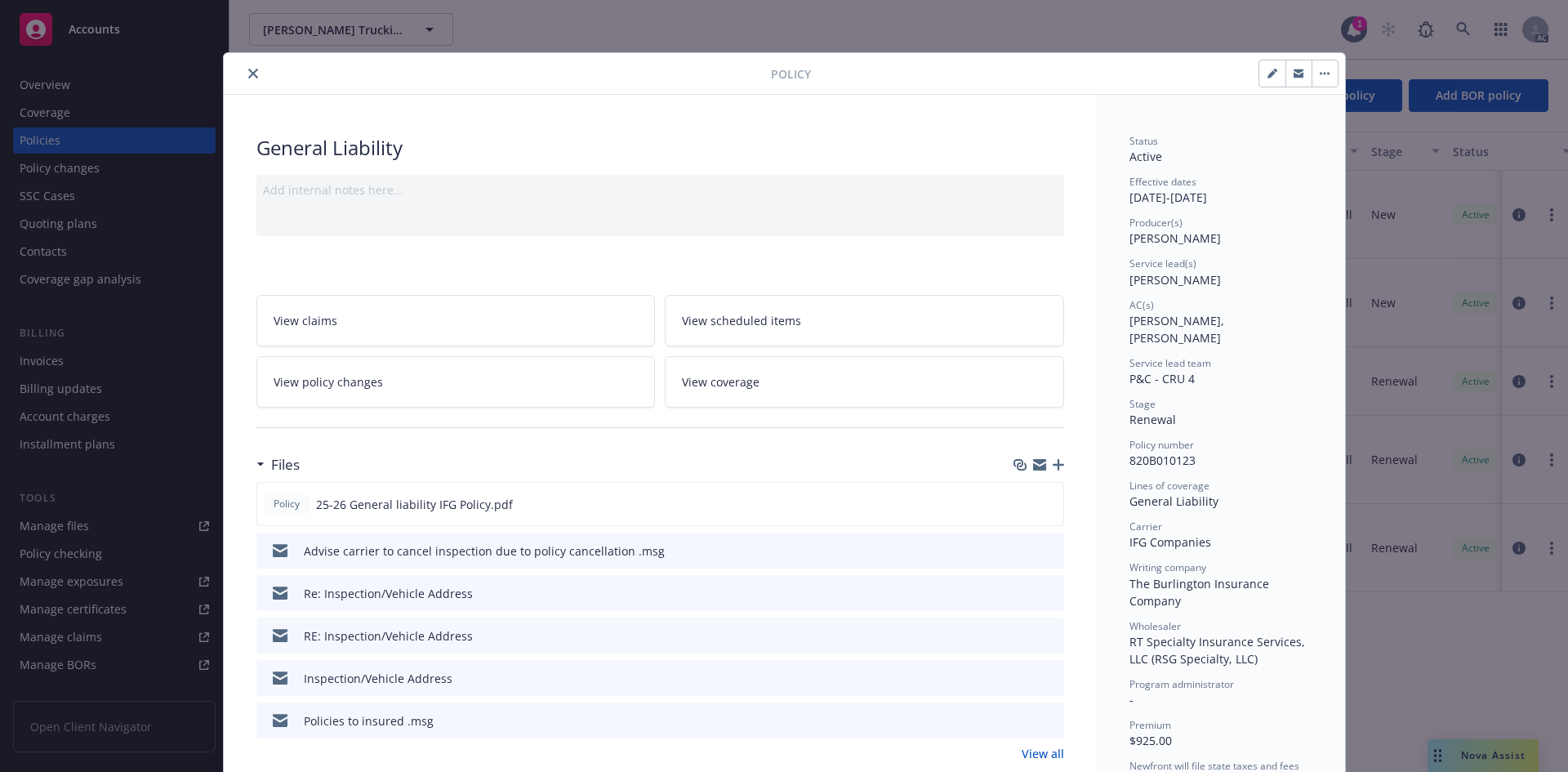
click at [965, 19] on div "Policy General Liability Add internal notes here... View claims View scheduled …" at bounding box center [784, 386] width 1568 height 772
click at [249, 67] on button "close" at bounding box center [253, 73] width 20 height 20
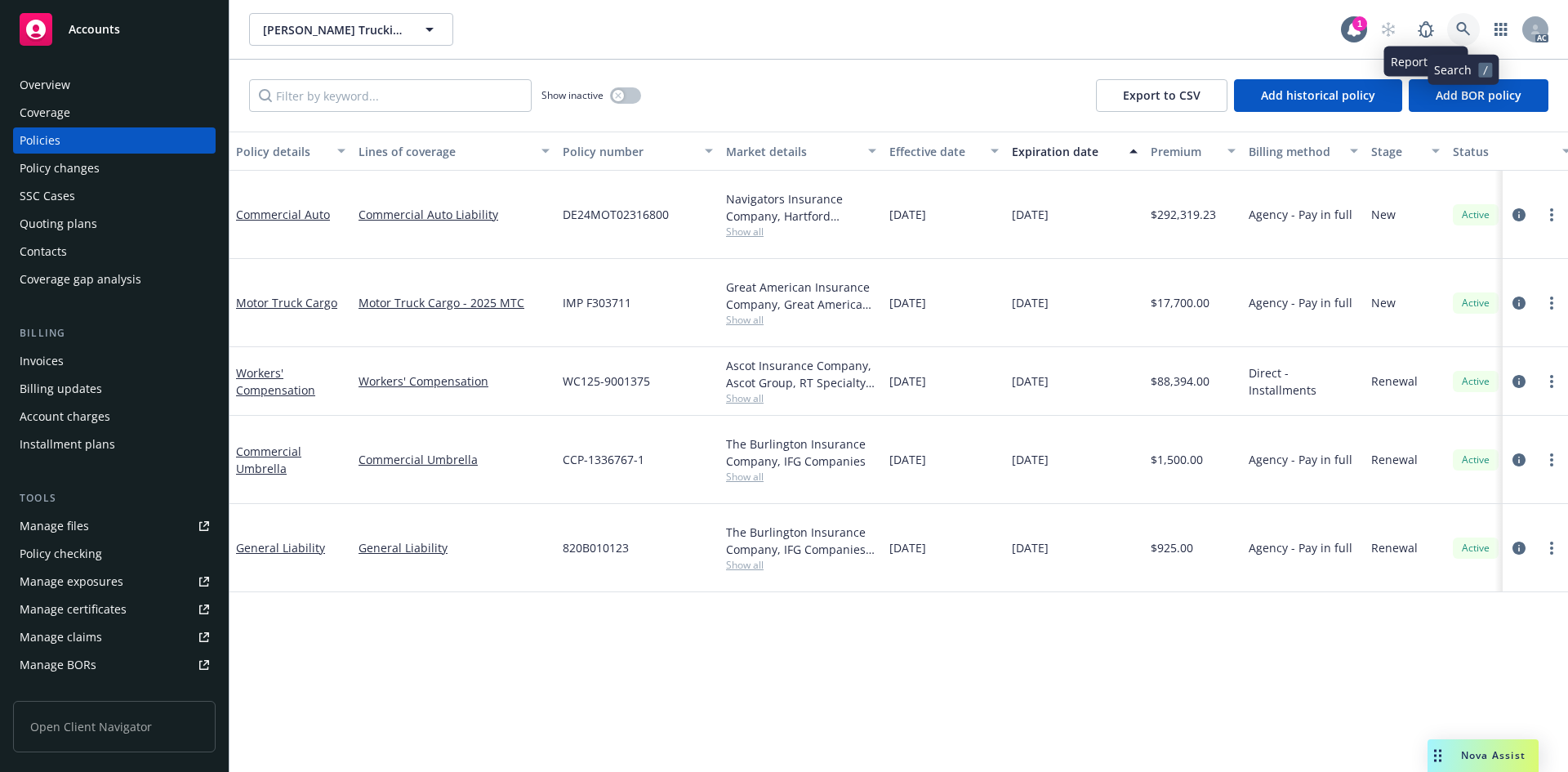
click at [1465, 29] on icon at bounding box center [1463, 29] width 14 height 14
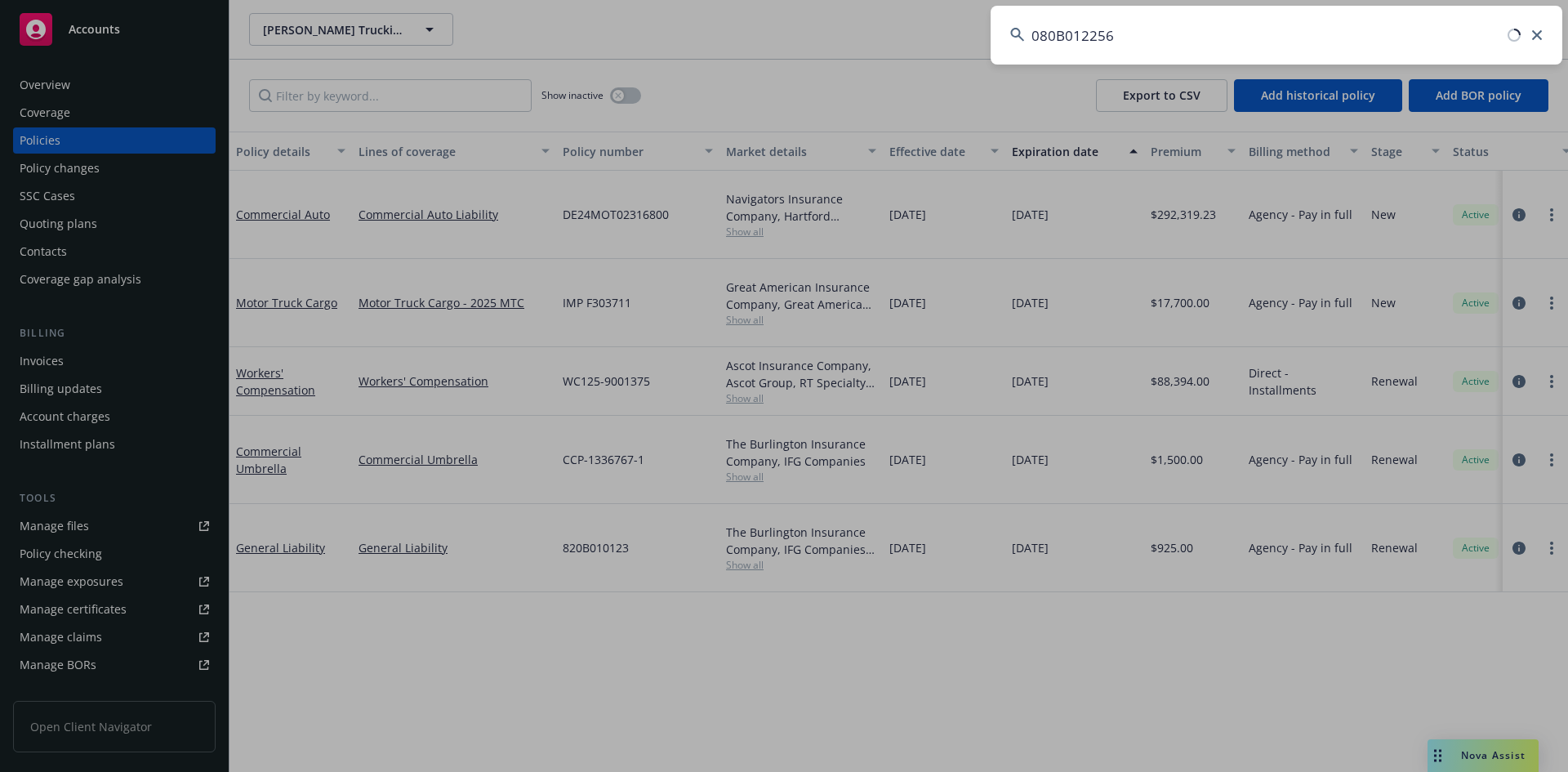
type input "080B012256"
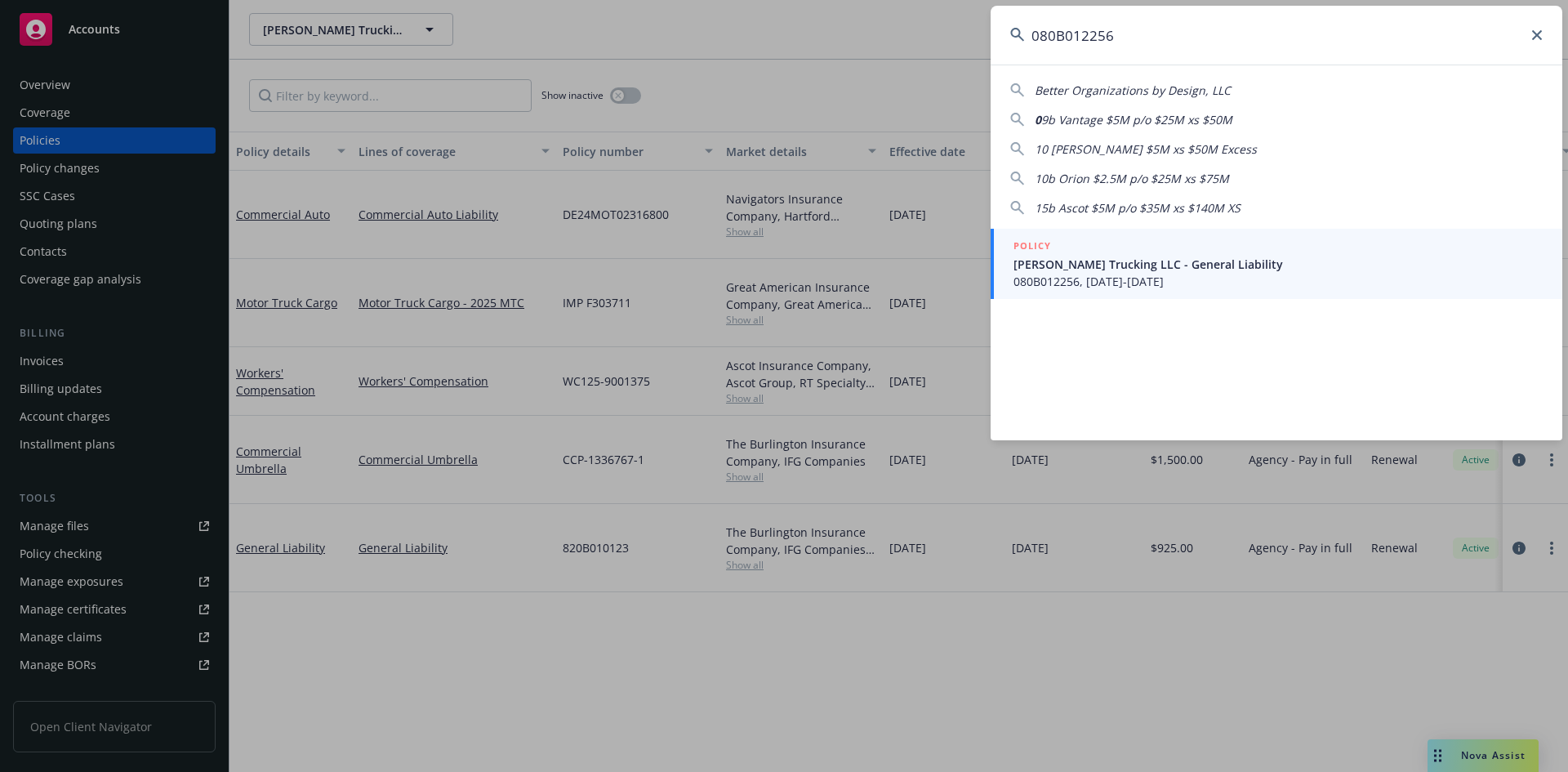
click at [1079, 275] on span "080B012256, [DATE]-[DATE]" at bounding box center [1277, 281] width 529 height 17
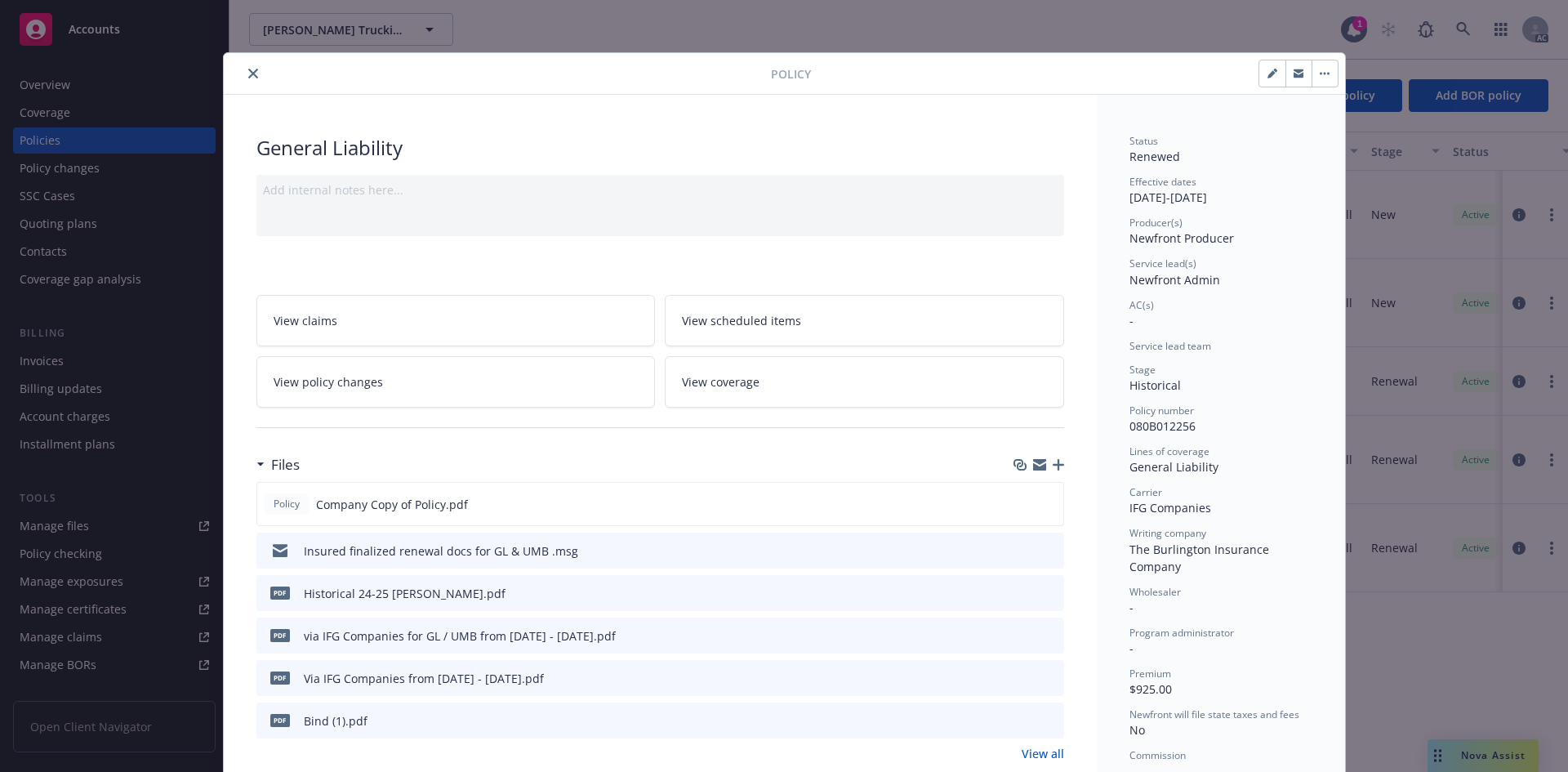
click at [1169, 238] on span "Newfront Producer" at bounding box center [1181, 239] width 105 height 16
click at [1199, 235] on span "Newfront Producer" at bounding box center [1181, 239] width 105 height 16
click at [1192, 273] on span "Newfront Admin" at bounding box center [1174, 280] width 91 height 16
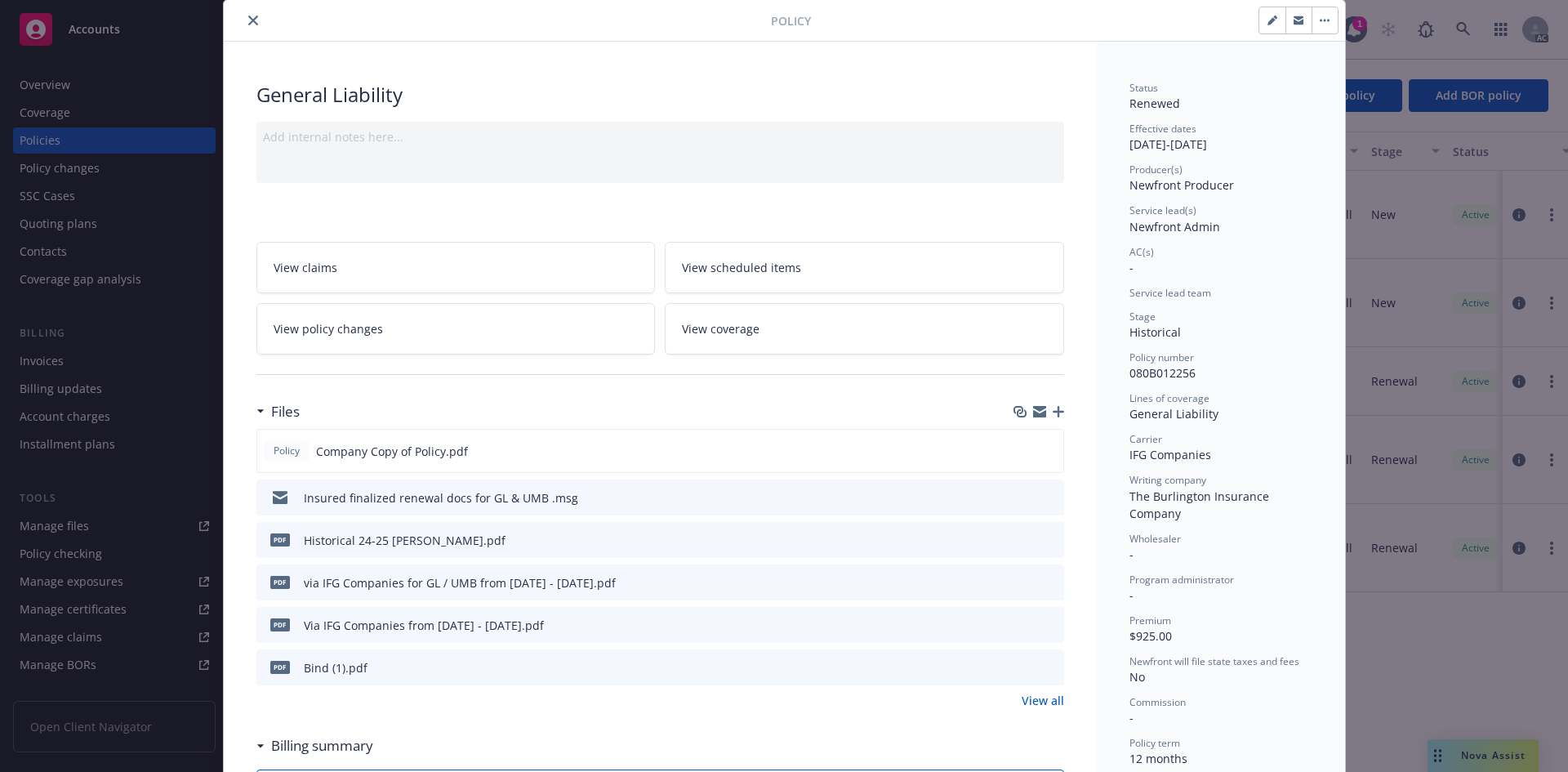
scroll to position [82, 0]
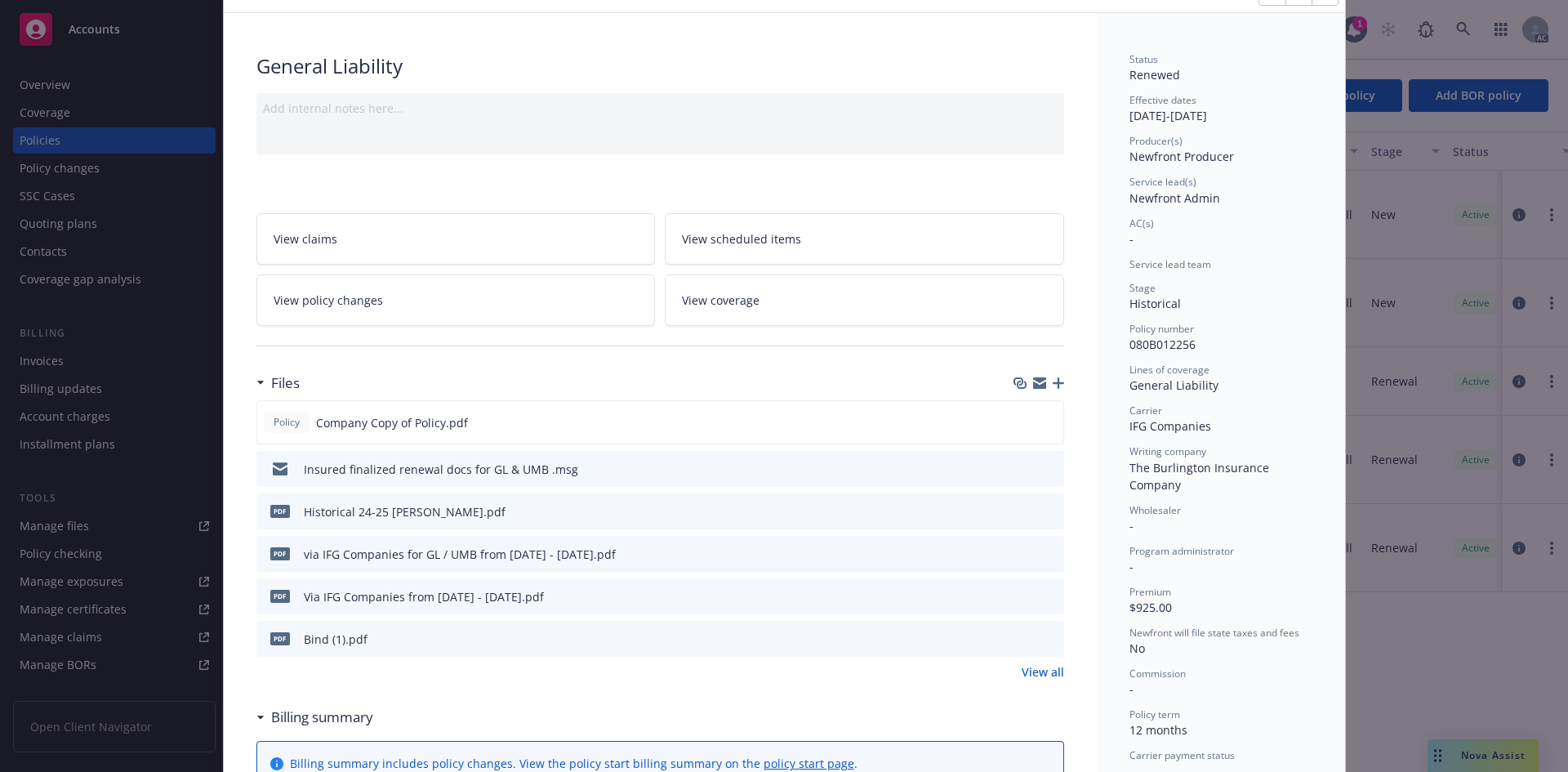
click at [1169, 336] on div "Policy number 080B012256" at bounding box center [1220, 337] width 183 height 31
drag, startPoint x: 1208, startPoint y: 344, endPoint x: 1210, endPoint y: 363, distance: 19.1
click at [1208, 347] on div "Policy number 080B012256" at bounding box center [1220, 337] width 183 height 31
click at [1212, 389] on div "General Liability" at bounding box center [1220, 385] width 183 height 17
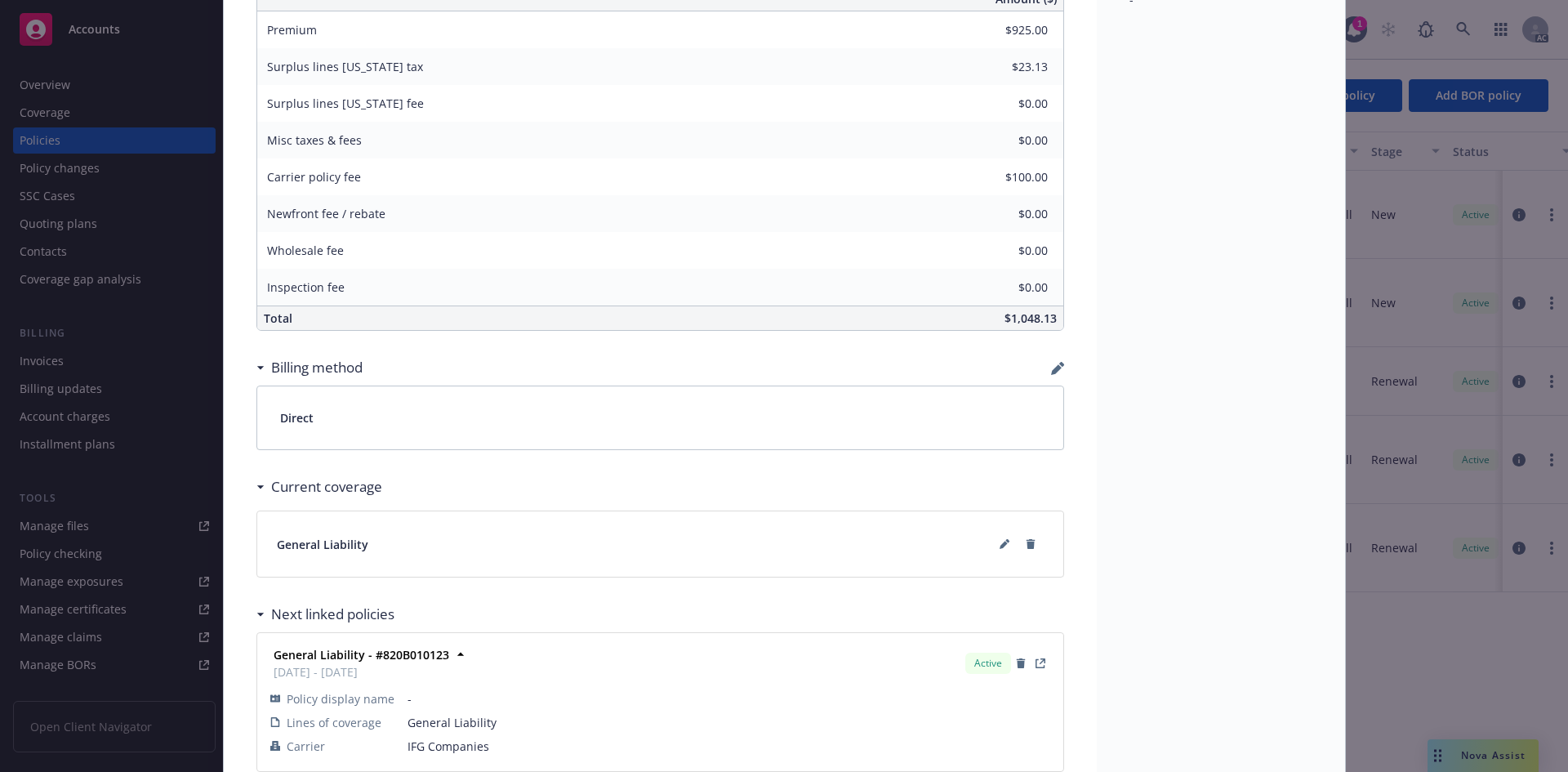
scroll to position [986, 0]
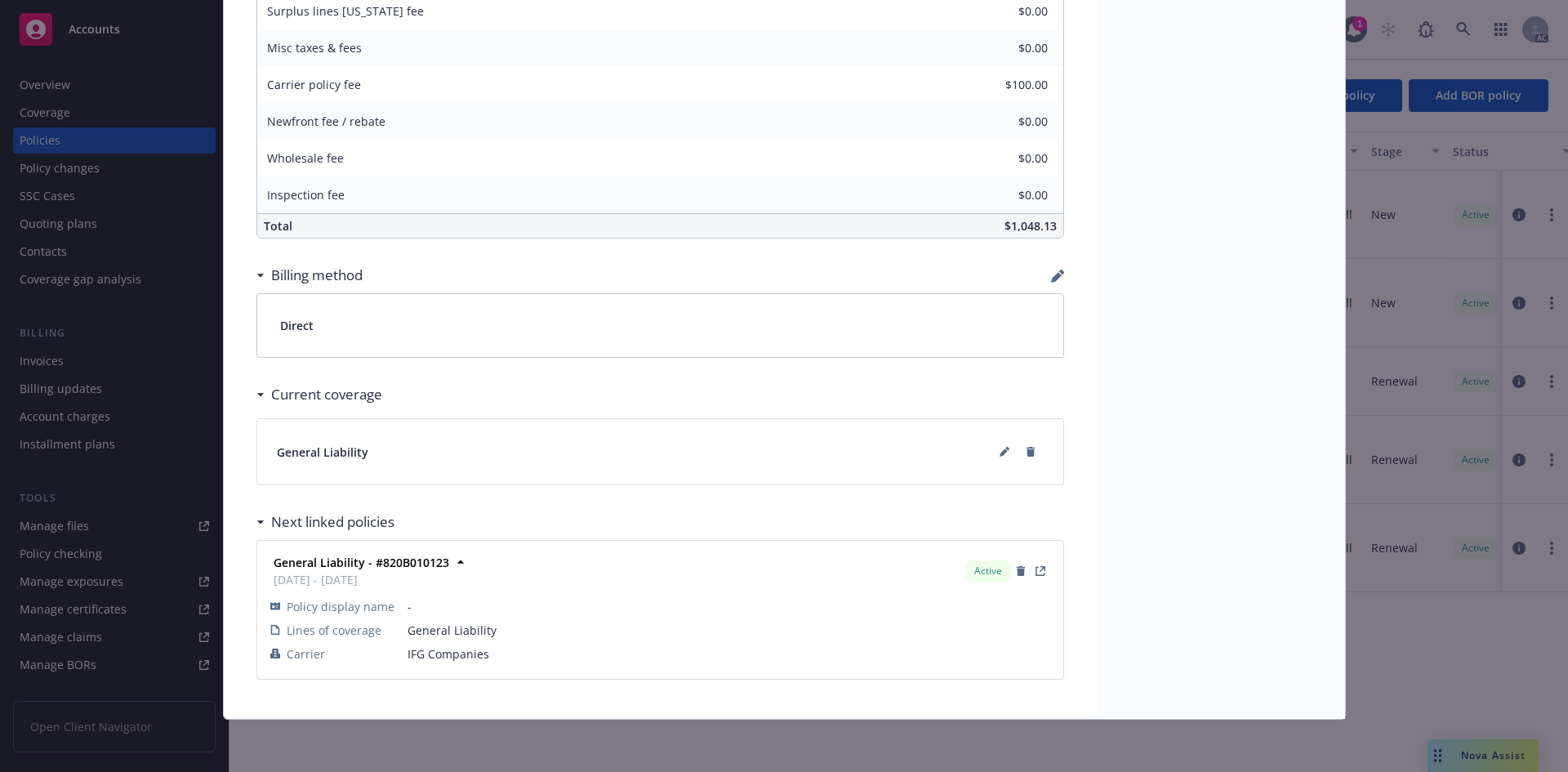
click at [519, 573] on div "General Liability - #820B010123 08/13/2025 - 08/13/2026 Active" at bounding box center [660, 571] width 787 height 41
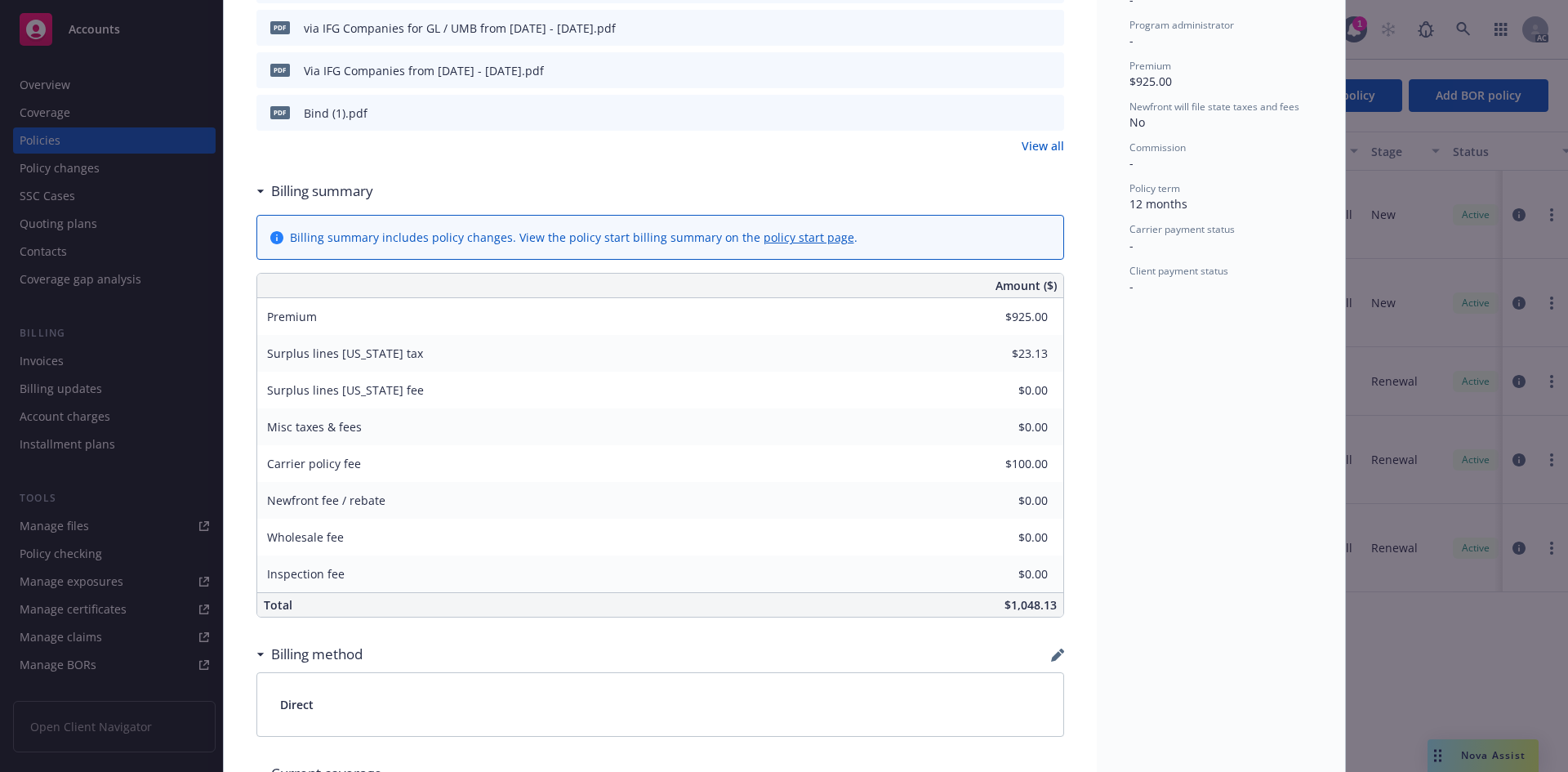
scroll to position [579, 0]
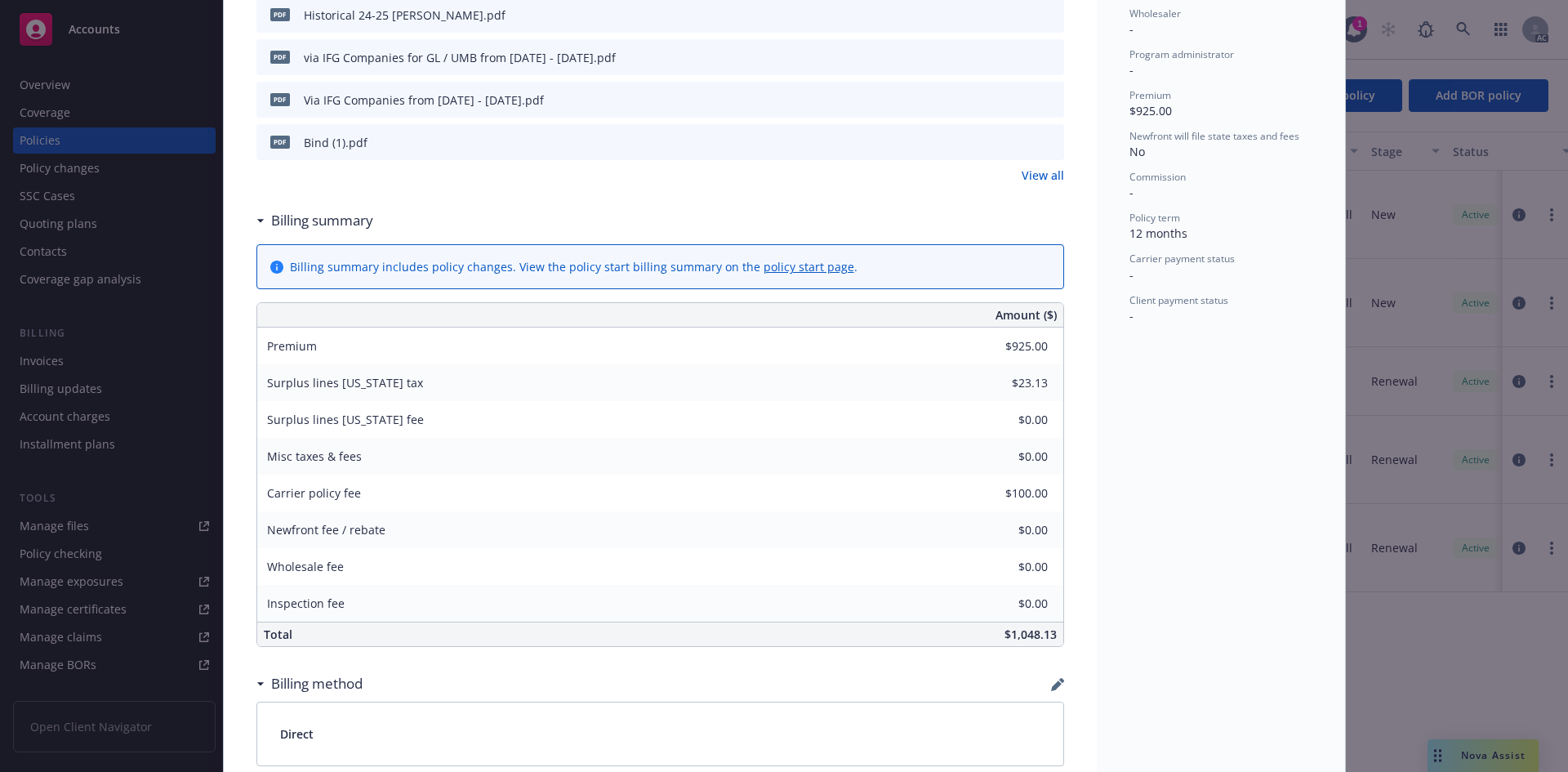
click at [359, 259] on div "Billing summary includes policy changes. View the policy start billing summary …" at bounding box center [573, 267] width 567 height 17
drag, startPoint x: 433, startPoint y: 257, endPoint x: 475, endPoint y: 258, distance: 42.0
click at [441, 258] on div "Billing summary includes policy changes. View the policy start billing summary …" at bounding box center [660, 266] width 806 height 43
drag, startPoint x: 481, startPoint y: 258, endPoint x: 492, endPoint y: 260, distance: 11.2
click at [488, 259] on div "Billing summary includes policy changes. View the policy start billing summary …" at bounding box center [660, 266] width 806 height 43
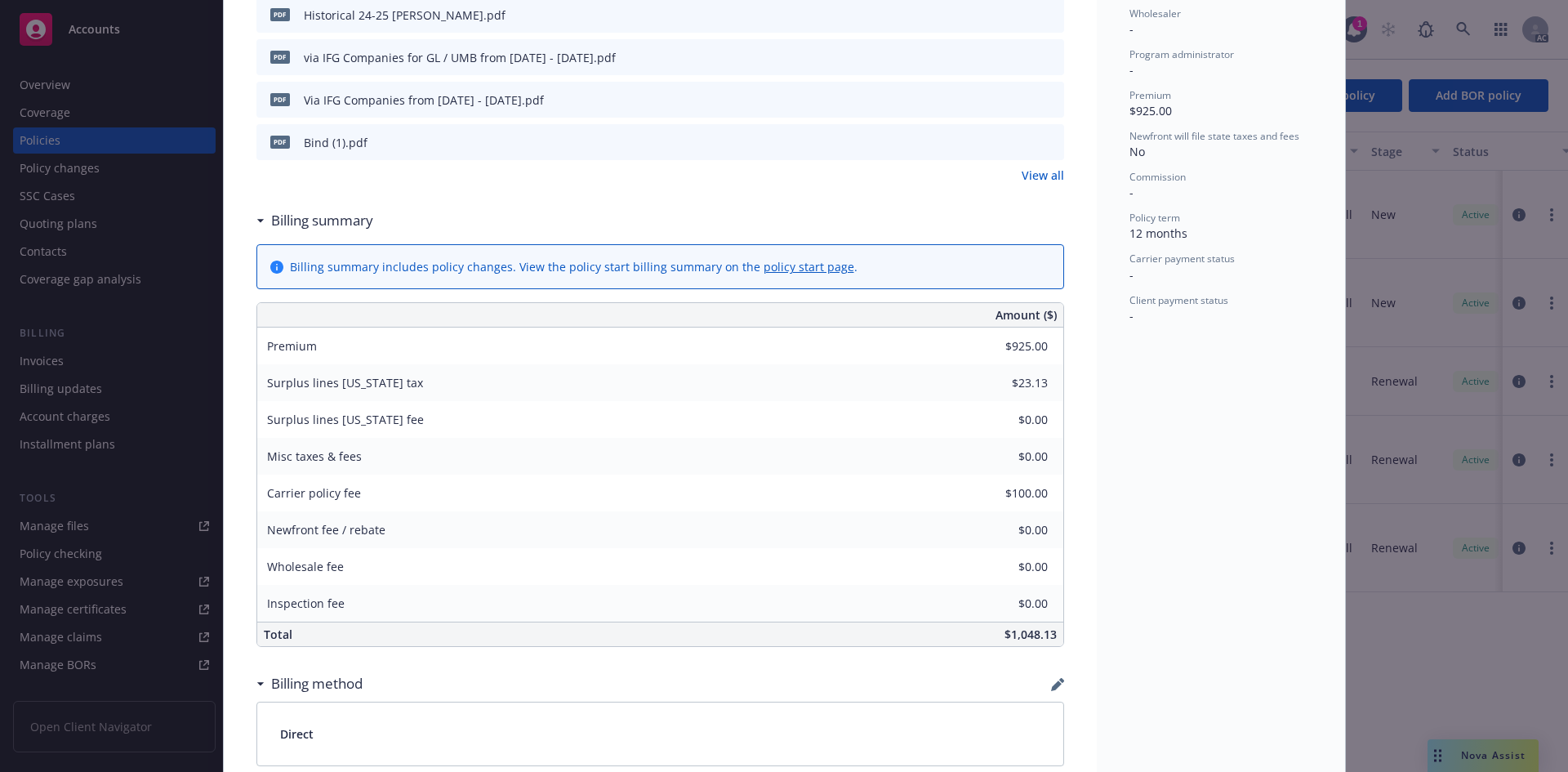
drag, startPoint x: 534, startPoint y: 263, endPoint x: 576, endPoint y: 268, distance: 42.3
click at [542, 266] on div "Billing summary includes policy changes. View the policy start billing summary …" at bounding box center [573, 267] width 567 height 17
drag, startPoint x: 634, startPoint y: 268, endPoint x: 685, endPoint y: 260, distance: 51.6
click at [637, 268] on div "Billing summary includes policy changes. View the policy start billing summary …" at bounding box center [573, 267] width 567 height 17
click at [717, 211] on div "Billing summary" at bounding box center [660, 220] width 807 height 35
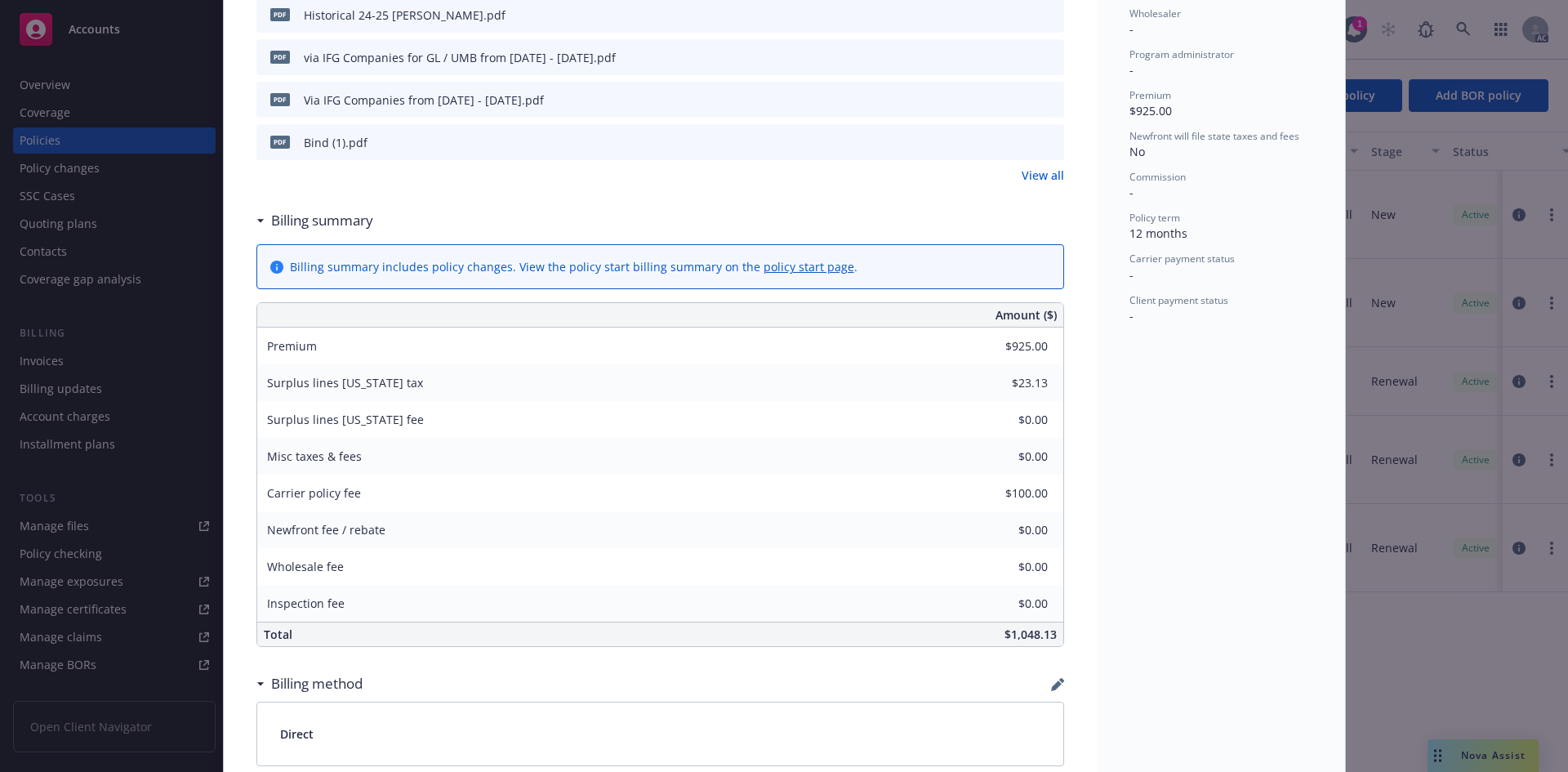
click at [763, 272] on link "policy start page" at bounding box center [808, 266] width 91 height 16
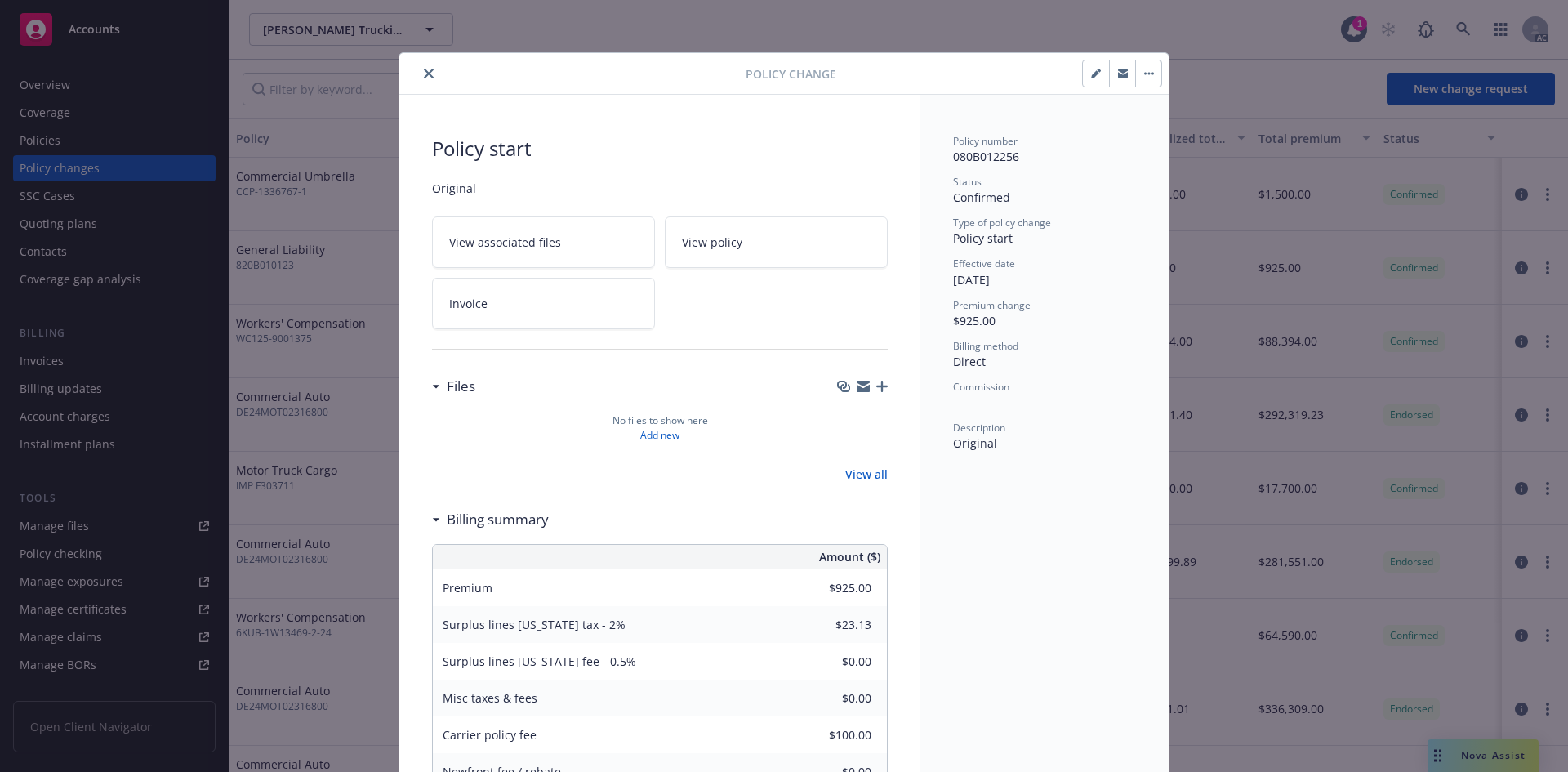
click at [712, 245] on span "View policy" at bounding box center [712, 242] width 61 height 17
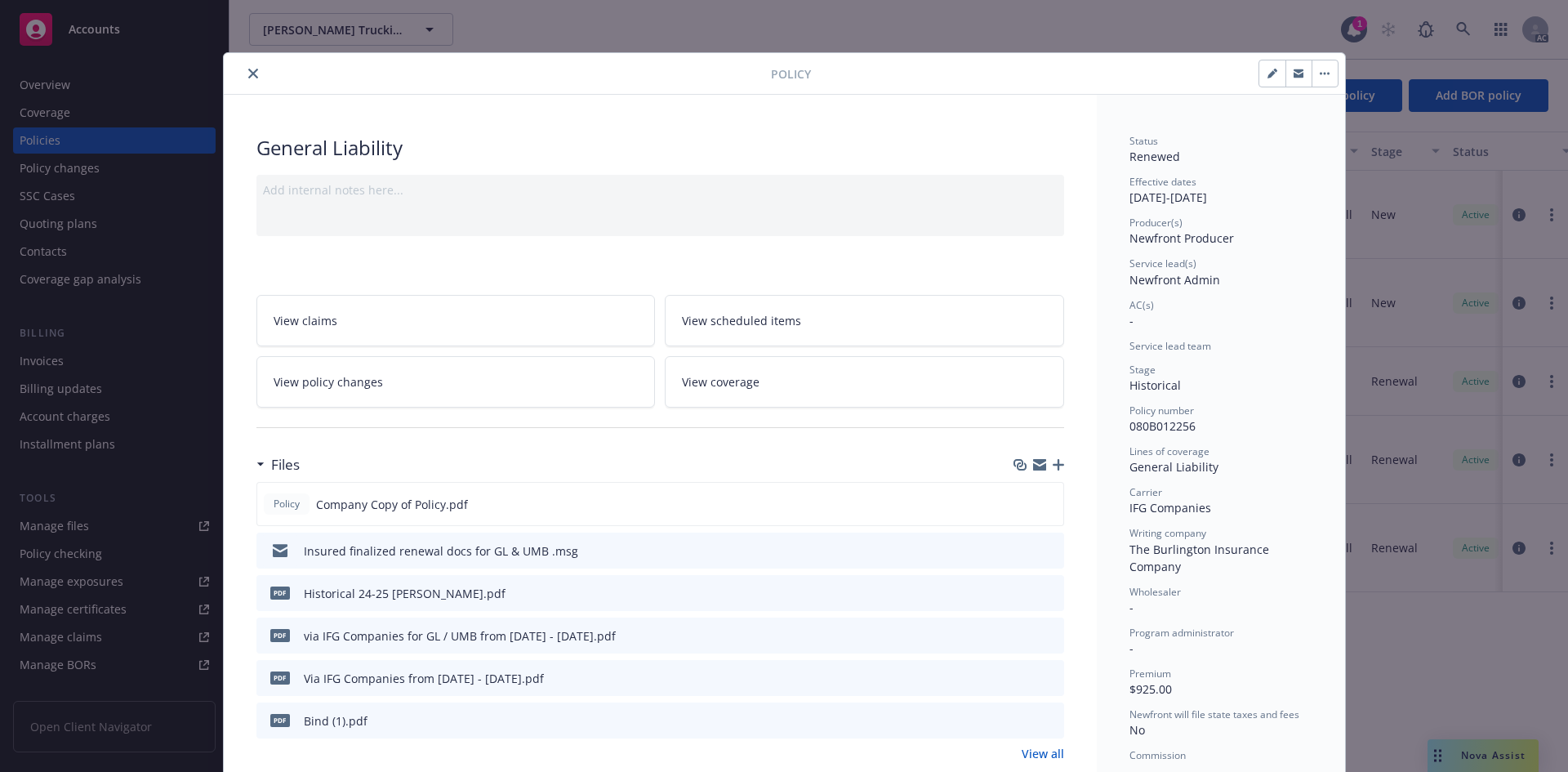
click at [249, 73] on icon "close" at bounding box center [252, 73] width 10 height 10
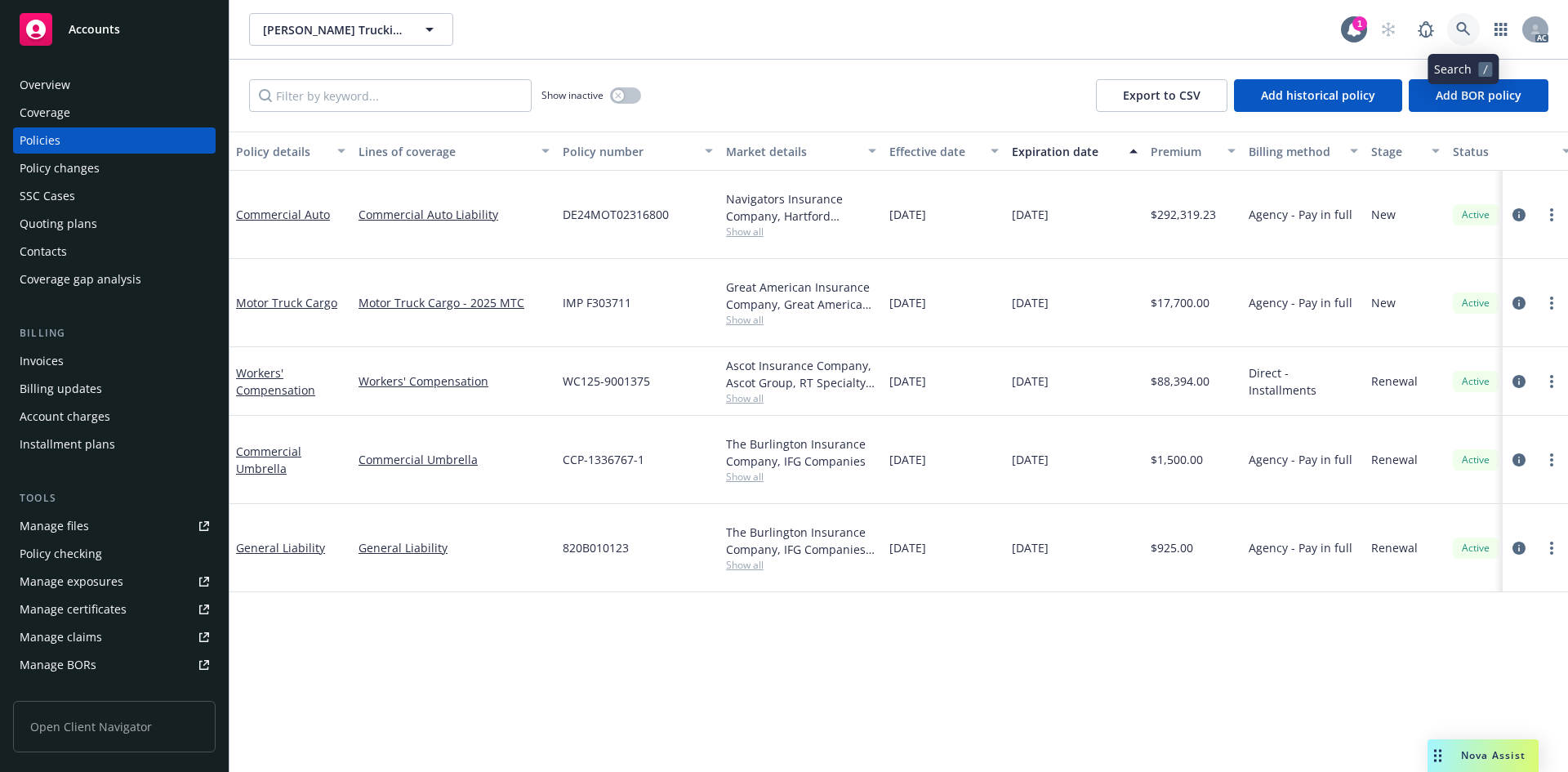
click at [1462, 23] on icon at bounding box center [1463, 29] width 14 height 14
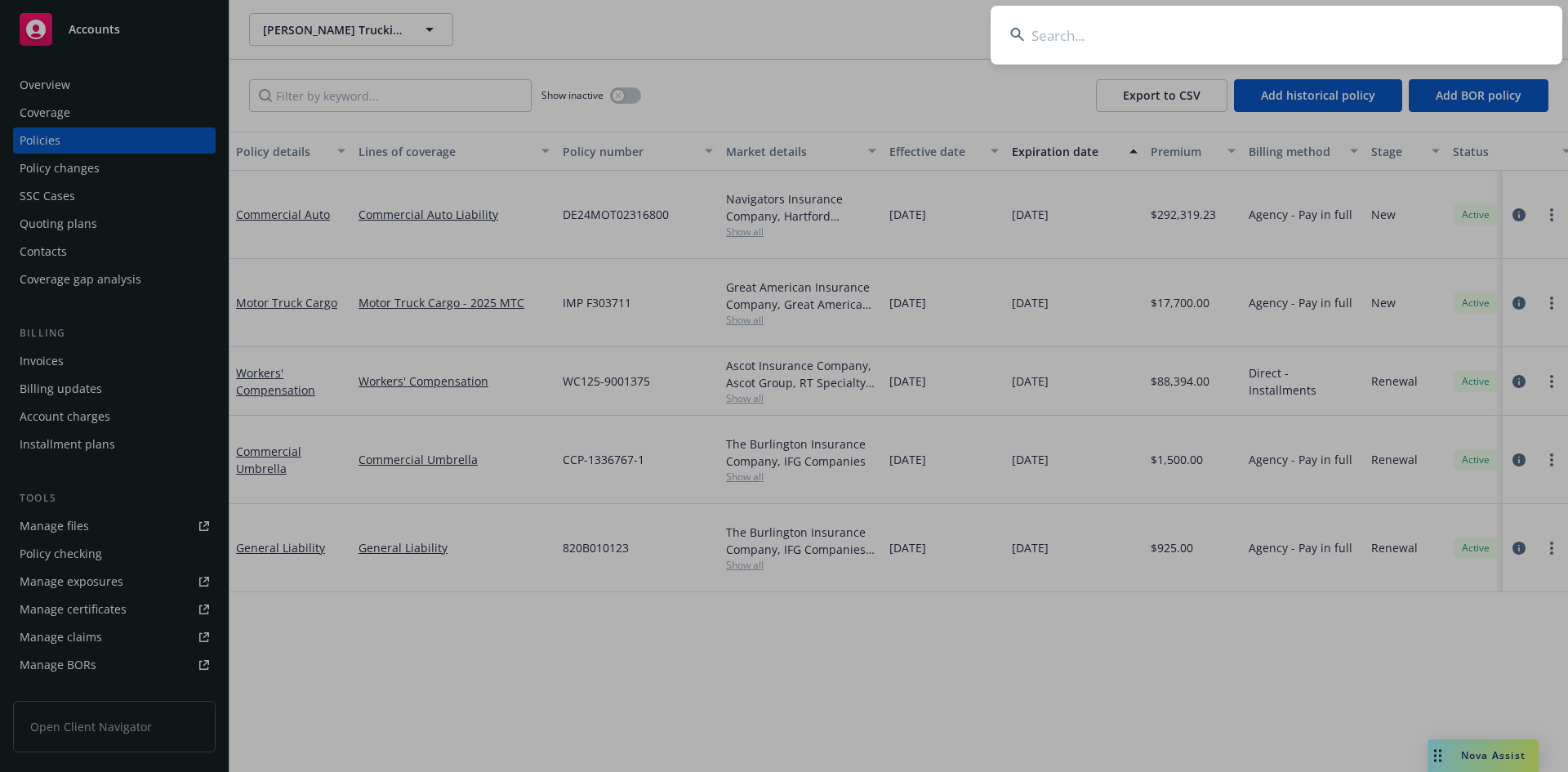
drag, startPoint x: 1197, startPoint y: 40, endPoint x: 1166, endPoint y: 13, distance: 41.1
click at [1197, 39] on input at bounding box center [1276, 36] width 572 height 59
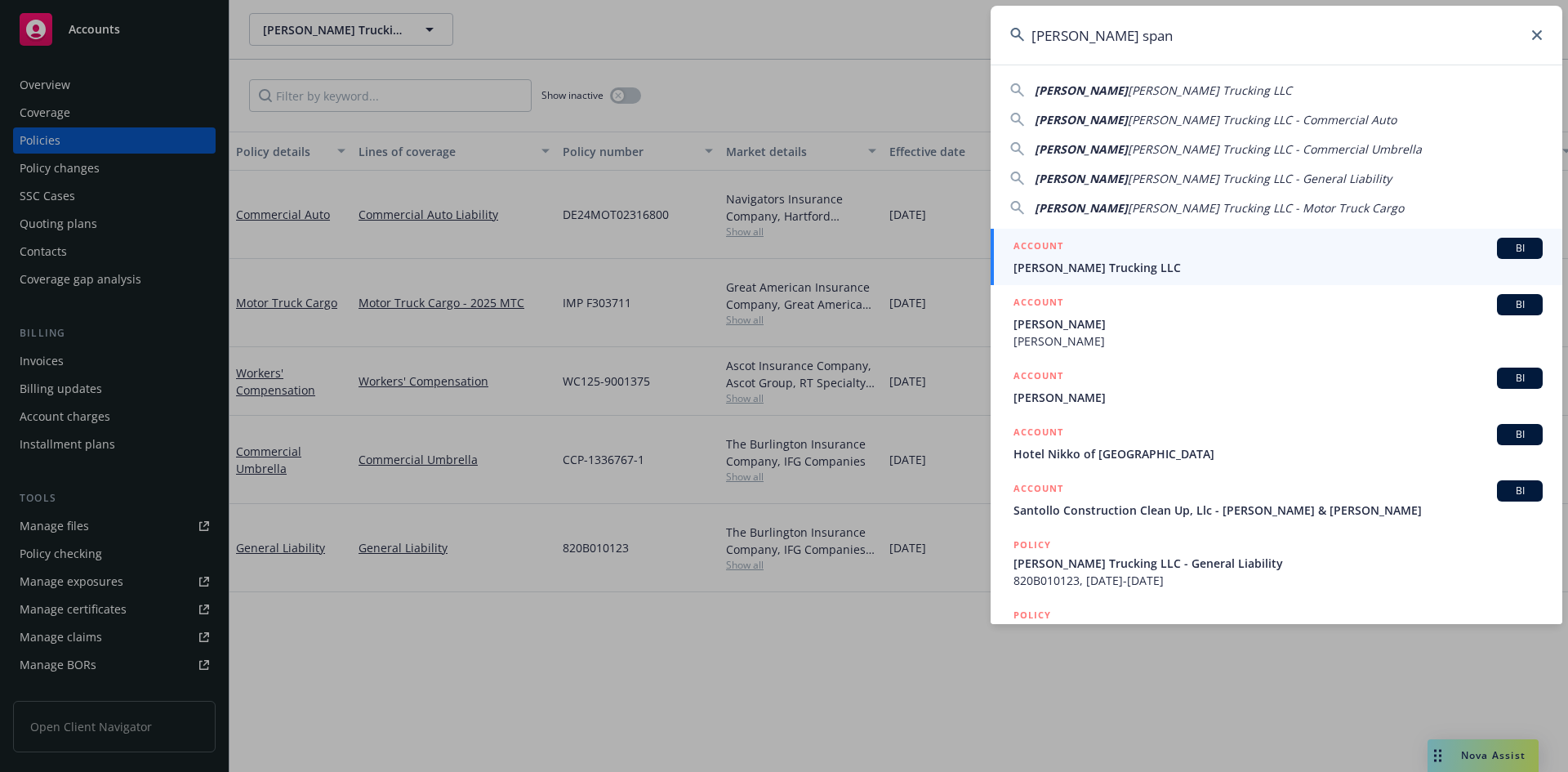
click at [1195, 119] on span "[PERSON_NAME] Trucking LLC - Commercial Auto" at bounding box center [1262, 120] width 269 height 16
type input "[PERSON_NAME] Trucking LLC - Commercial Auto"
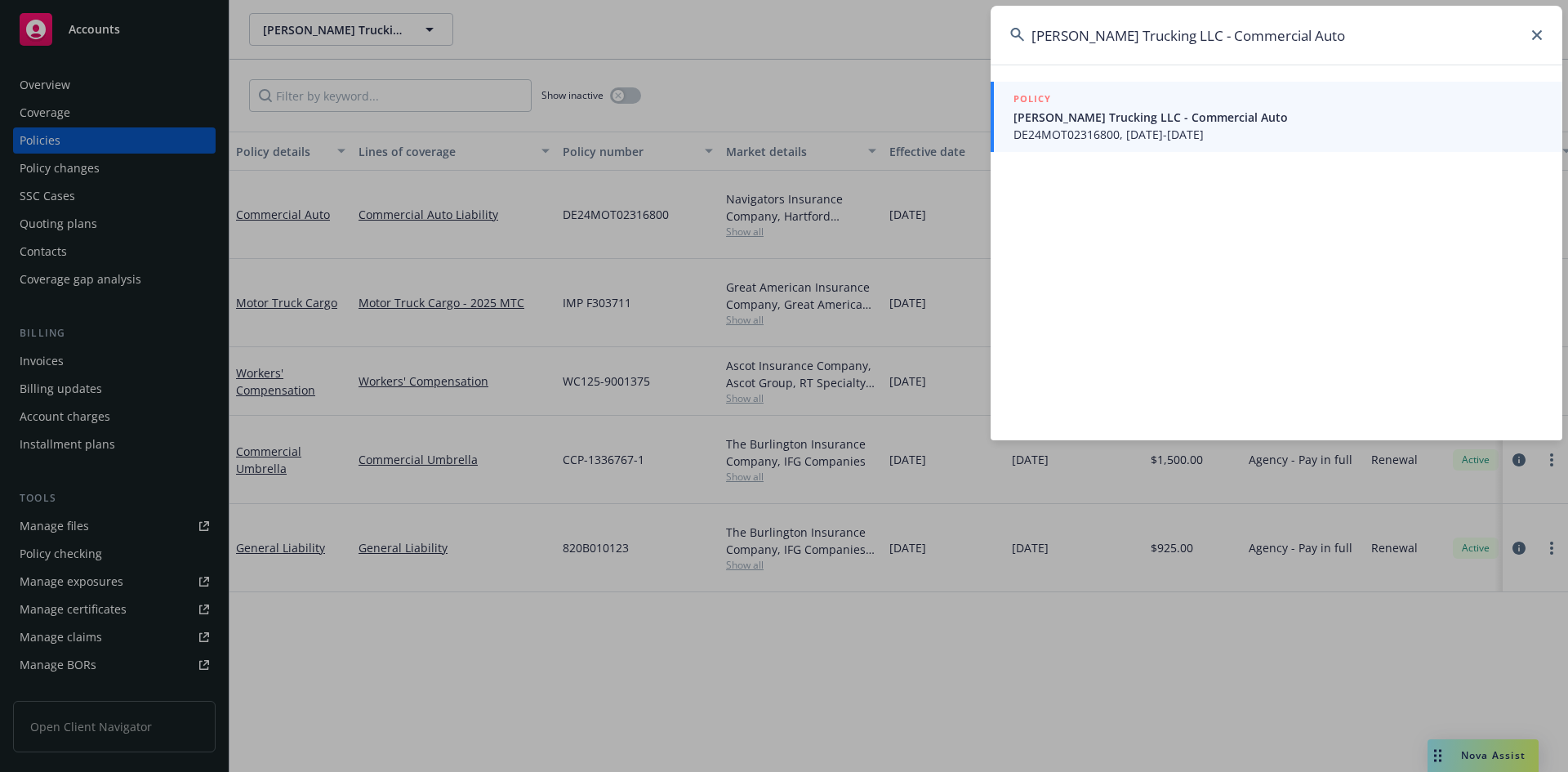
click at [1092, 126] on span "DE24MOT02316800, [DATE]-[DATE]" at bounding box center [1277, 134] width 529 height 17
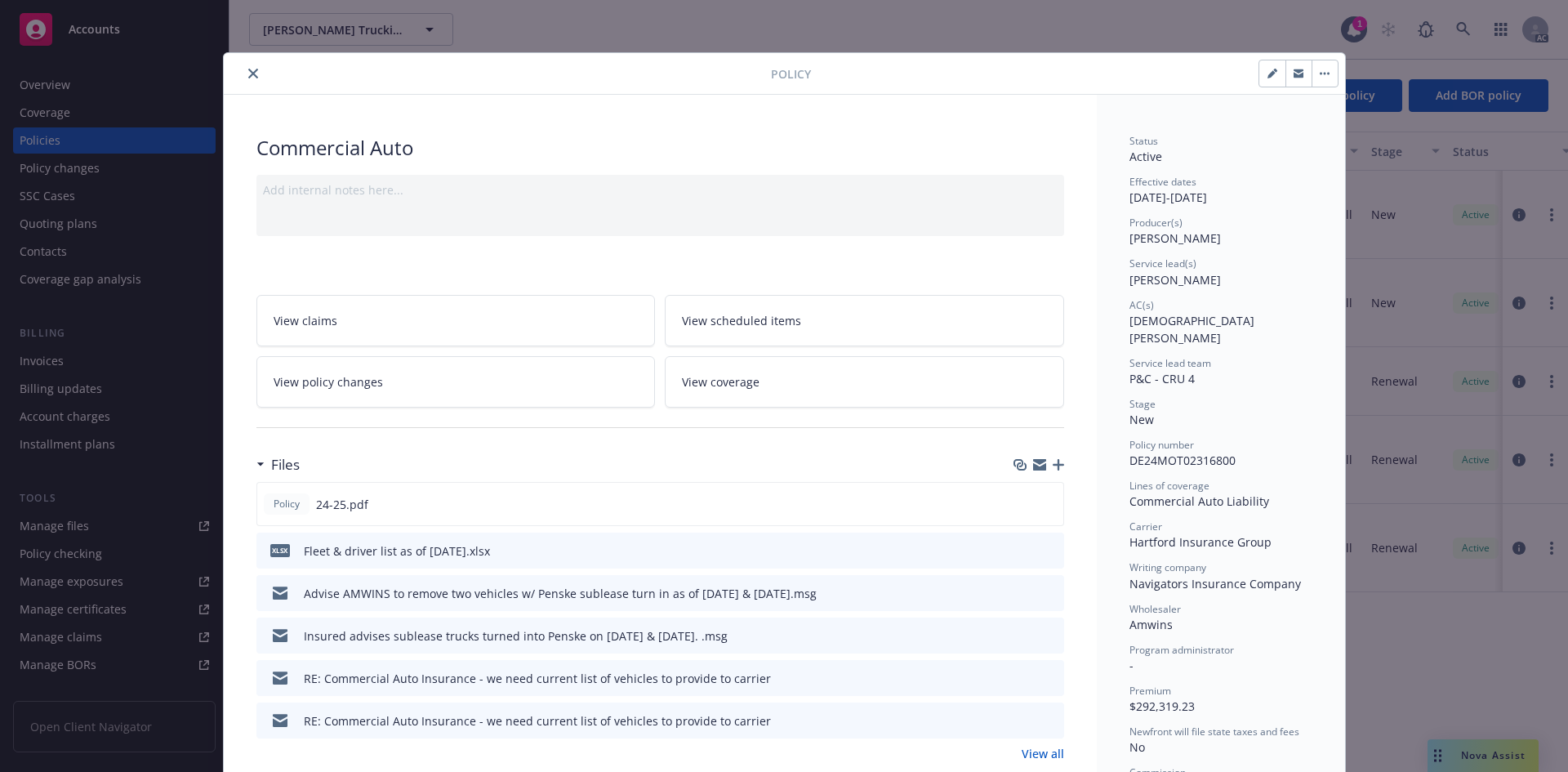
drag, startPoint x: 1381, startPoint y: 653, endPoint x: 1362, endPoint y: 638, distance: 24.2
click at [1380, 653] on div "Policy Commercial Auto Add internal notes here... View claims View scheduled it…" at bounding box center [784, 386] width 1568 height 772
drag, startPoint x: 1151, startPoint y: 23, endPoint x: 1110, endPoint y: 42, distance: 45.2
click at [1139, 30] on div "Policy Commercial Auto Add internal notes here... View claims View scheduled it…" at bounding box center [784, 386] width 1568 height 772
